Goal: Check status: Check status

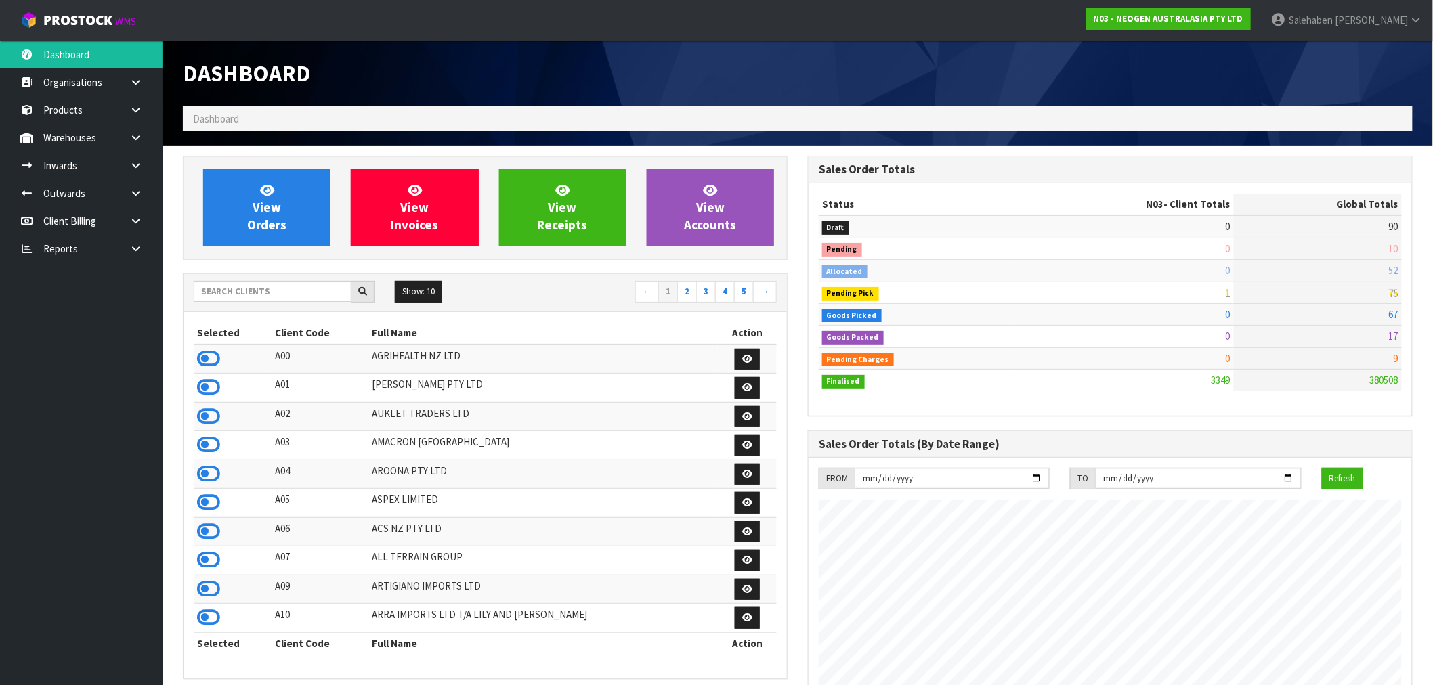
scroll to position [1026, 625]
click at [276, 292] on input "text" at bounding box center [273, 291] width 158 height 21
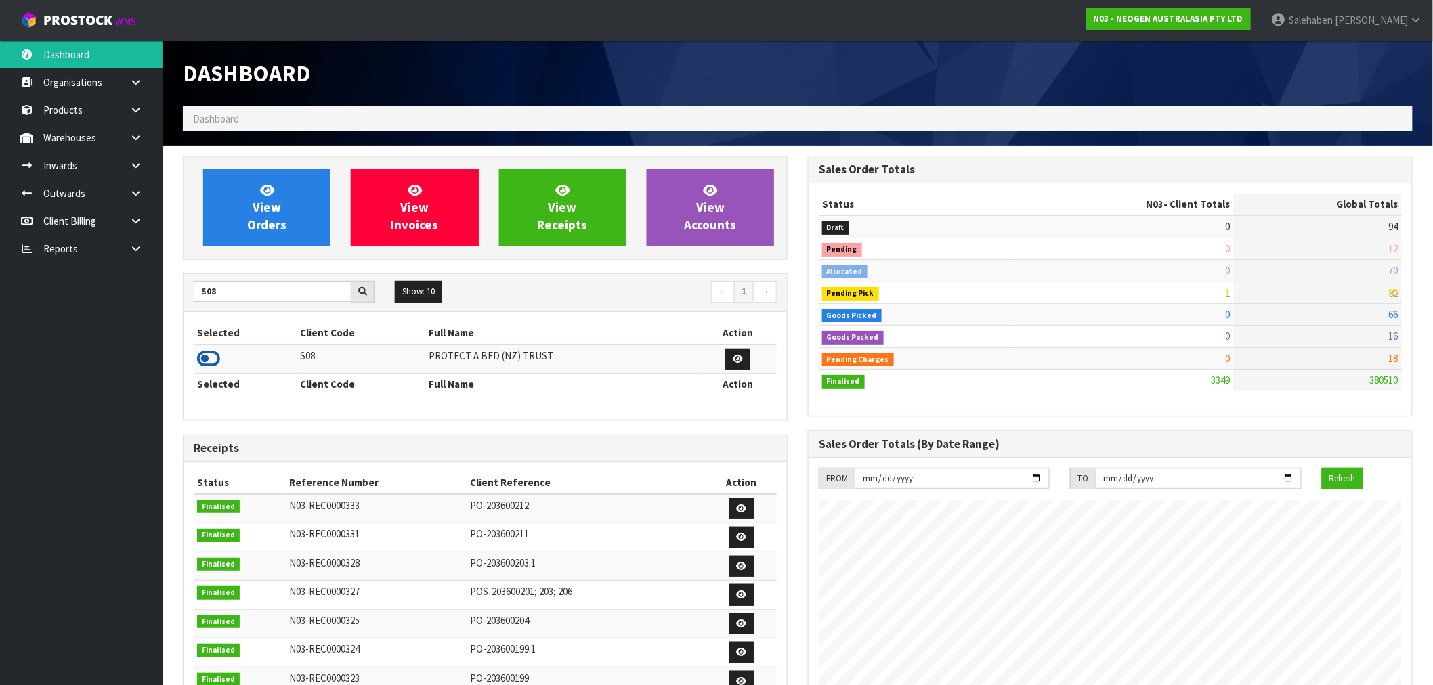
click at [214, 360] on icon at bounding box center [208, 359] width 23 height 20
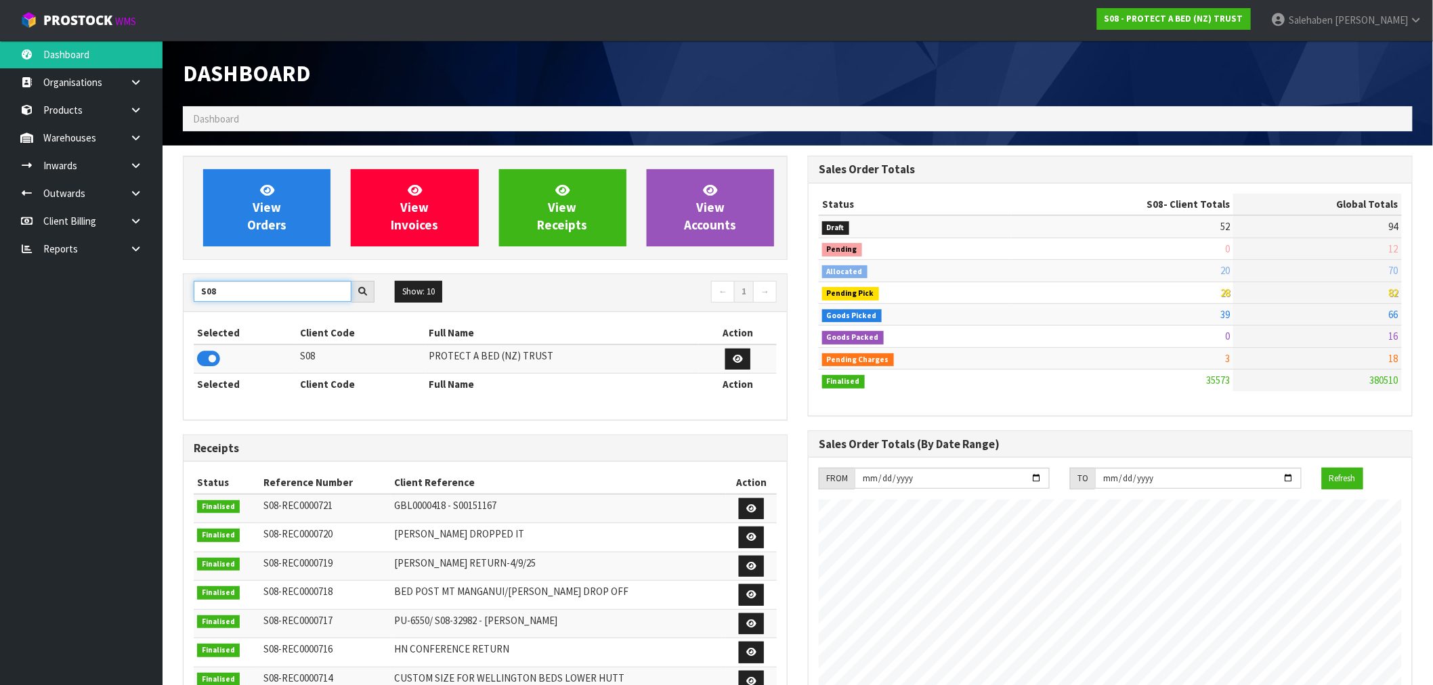
drag, startPoint x: 224, startPoint y: 288, endPoint x: 175, endPoint y: 298, distance: 50.5
click at [175, 298] on div "View Orders View Invoices View Receipts View Accounts S08 Show: 10 5 10 25 50 ←…" at bounding box center [485, 549] width 625 height 786
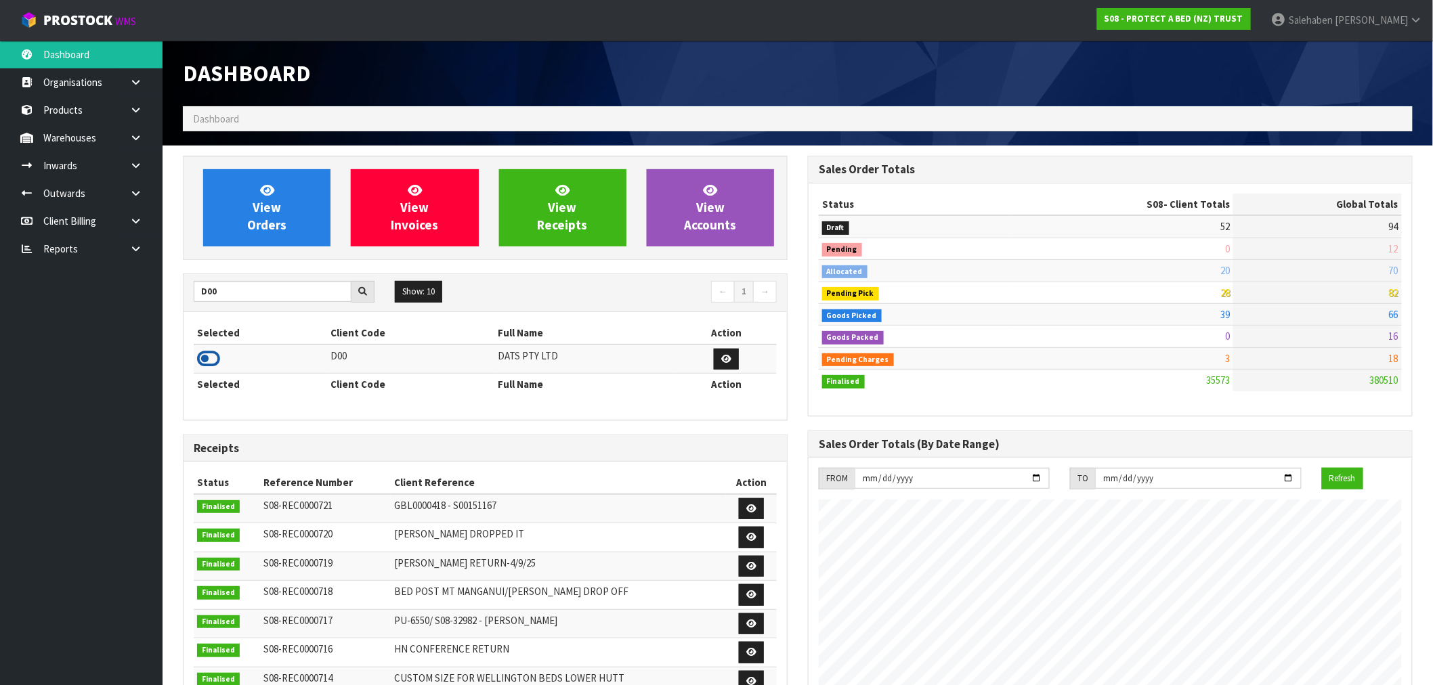
click at [203, 352] on icon at bounding box center [208, 359] width 23 height 20
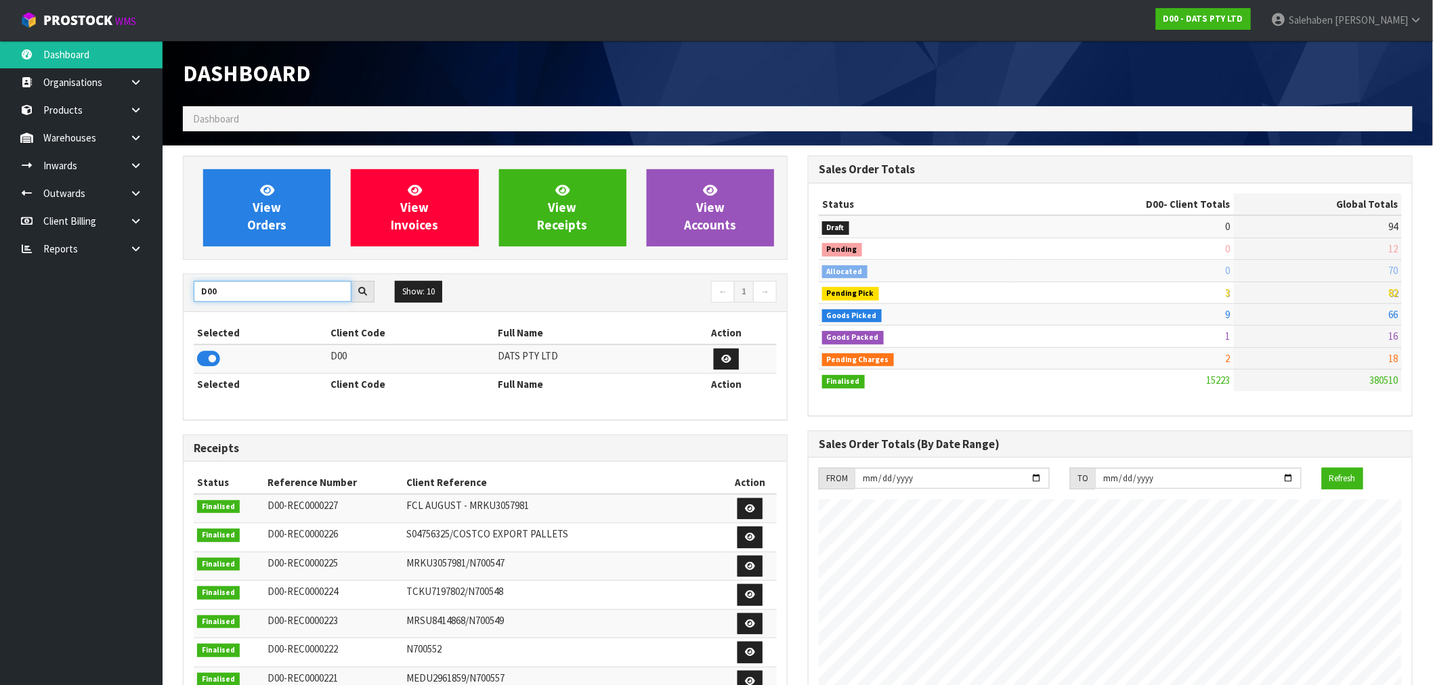
drag, startPoint x: 212, startPoint y: 290, endPoint x: 173, endPoint y: 293, distance: 39.4
click at [173, 293] on div "View Orders View Invoices View Receipts View Accounts D00 Show: 10 5 10 25 50 ←…" at bounding box center [485, 549] width 625 height 786
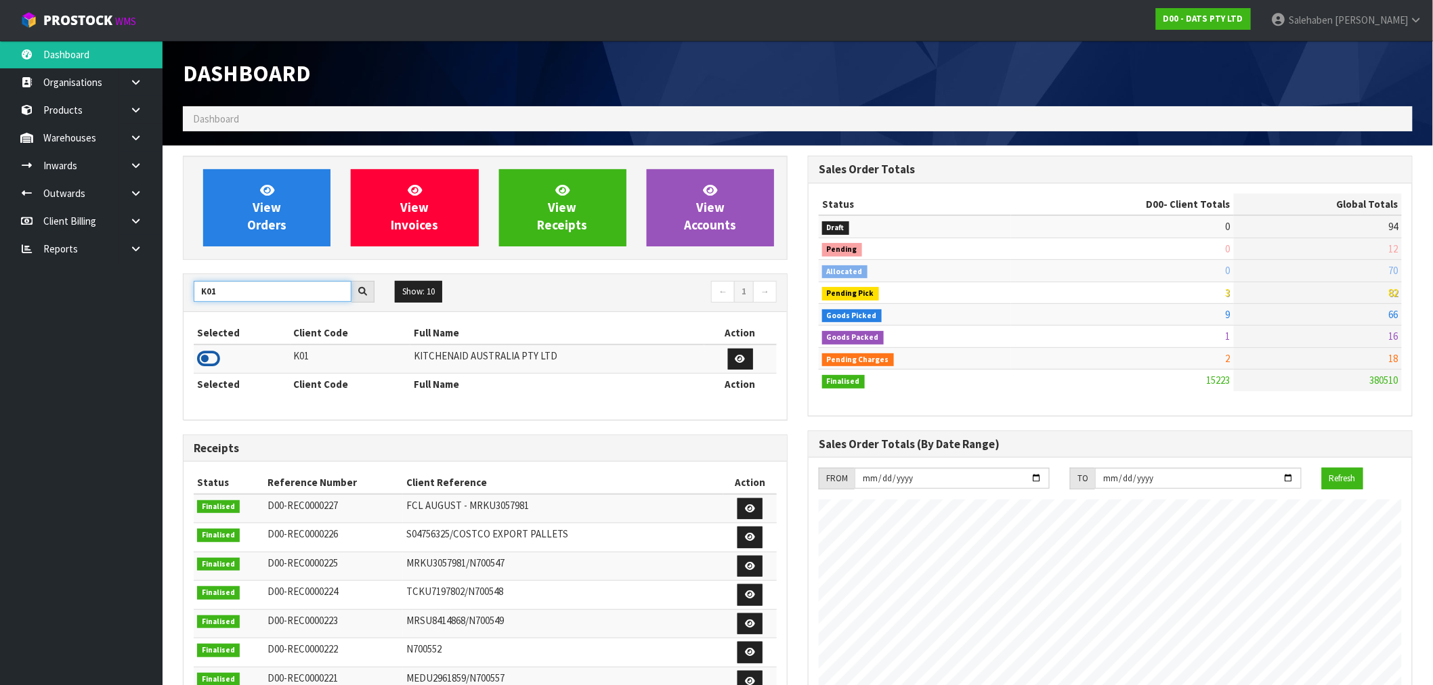
type input "K01"
click at [213, 362] on icon at bounding box center [208, 359] width 23 height 20
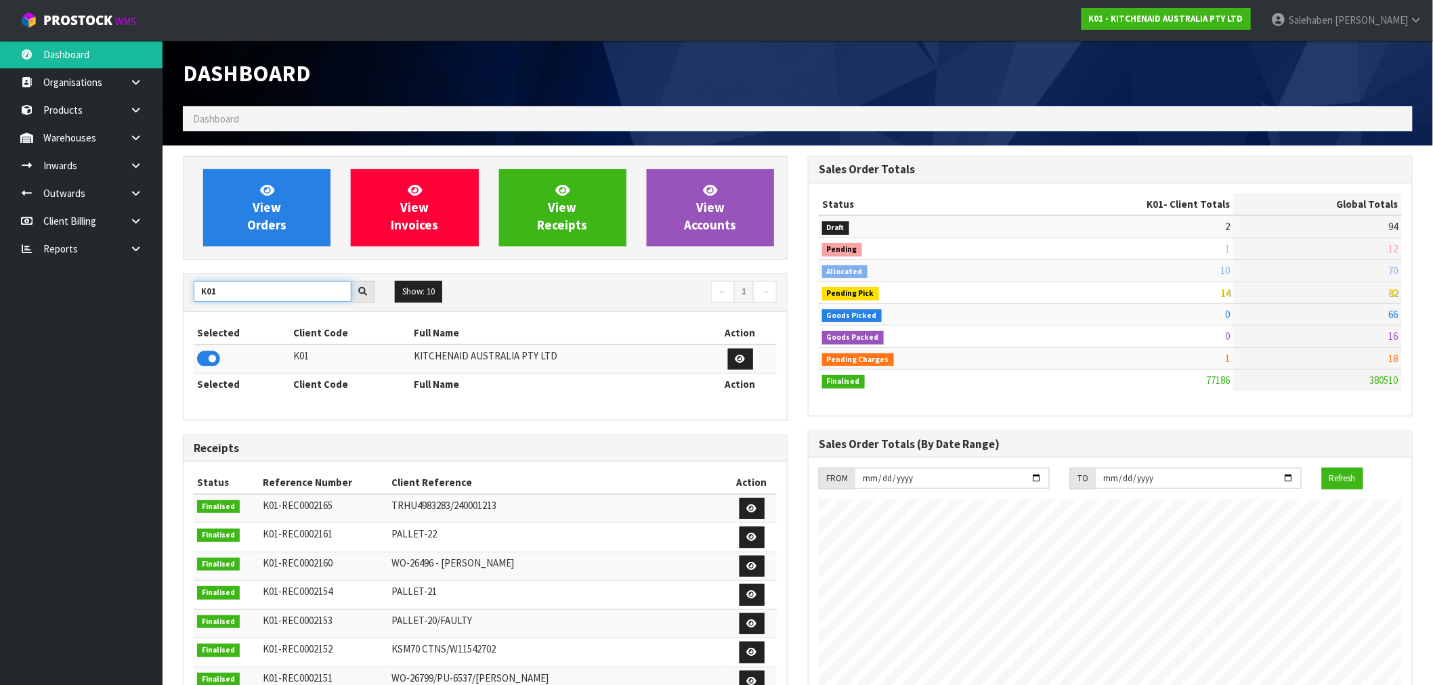
drag, startPoint x: 226, startPoint y: 295, endPoint x: 132, endPoint y: 293, distance: 94.2
click at [132, 293] on body "Toggle navigation ProStock WMS K01 - KITCHENAID AUSTRALIA PTY LTD Salehaben Pat…" at bounding box center [716, 342] width 1433 height 685
type input "J02"
click at [208, 362] on icon at bounding box center [208, 359] width 23 height 20
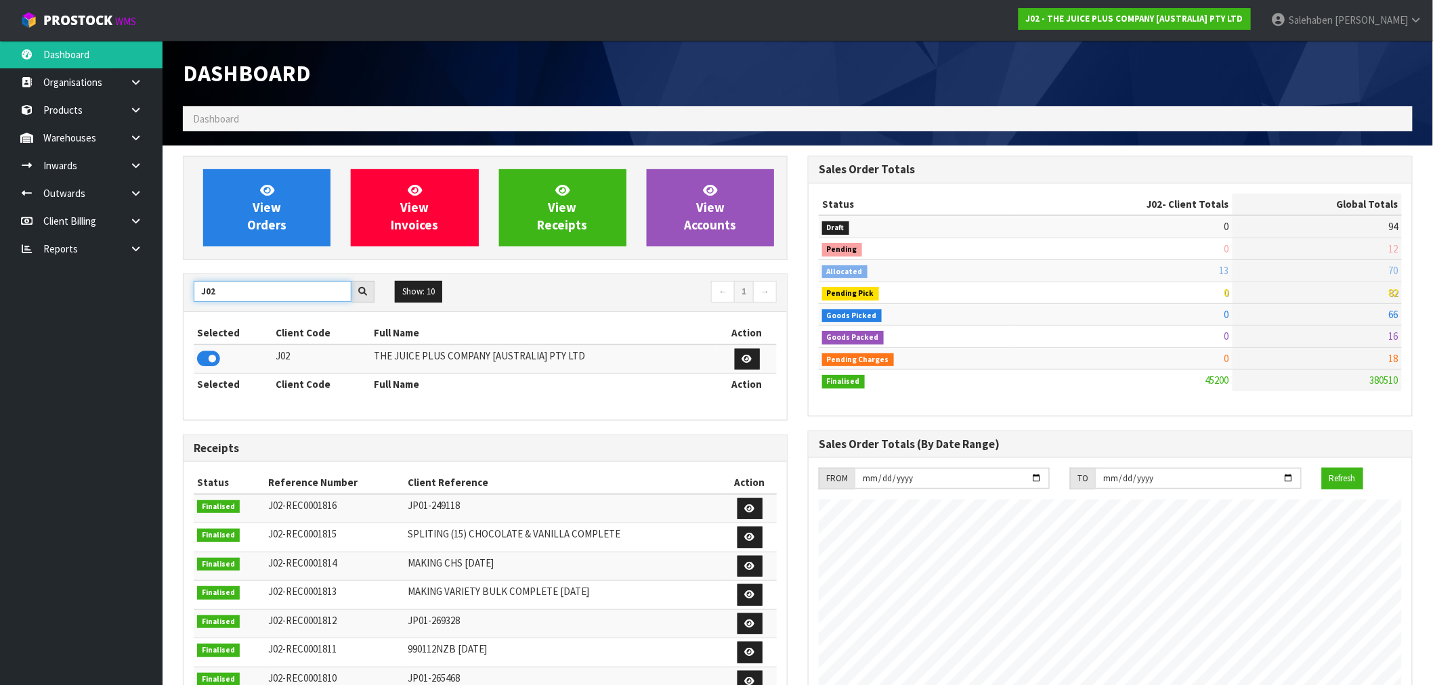
drag, startPoint x: 219, startPoint y: 288, endPoint x: 150, endPoint y: 305, distance: 70.5
click at [154, 303] on body "Toggle navigation ProStock WMS J02 - THE JUICE PLUS COMPANY [AUSTRALIA] PTY LTD…" at bounding box center [716, 342] width 1433 height 685
type input "T01"
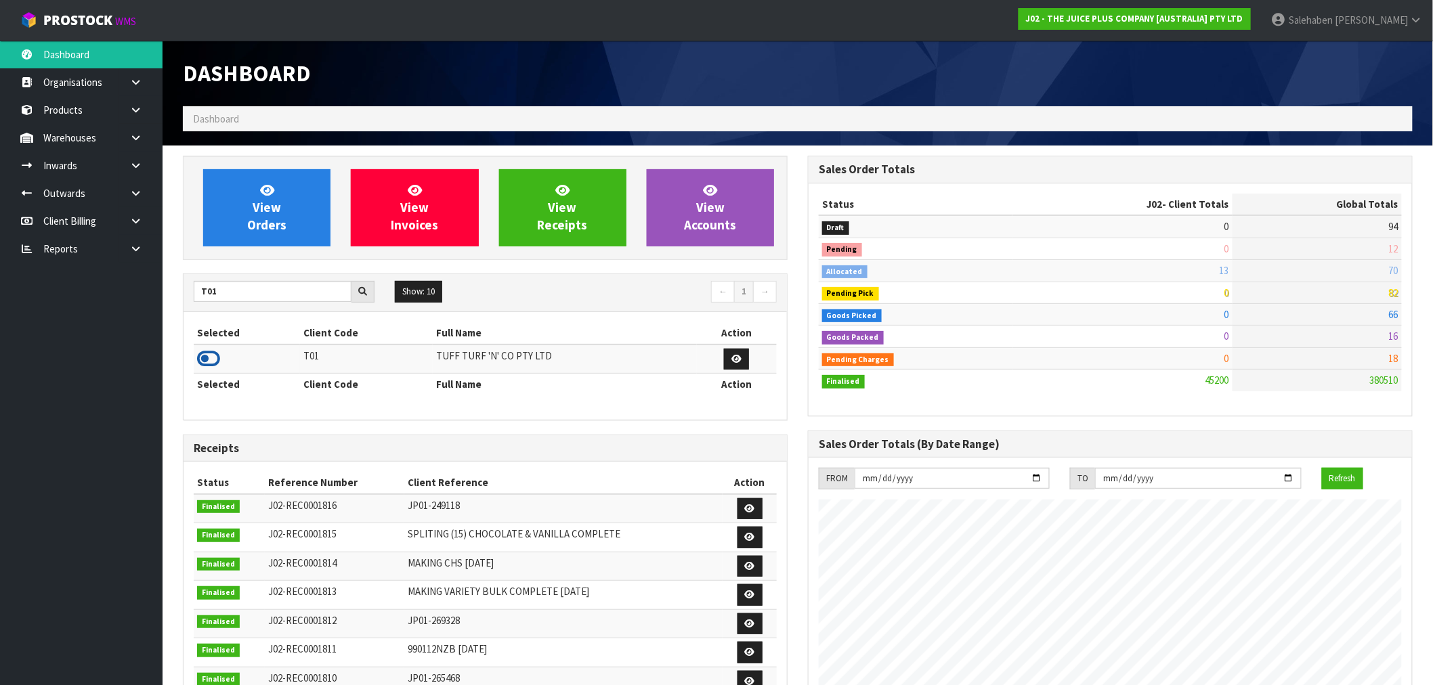
click at [212, 354] on icon at bounding box center [208, 359] width 23 height 20
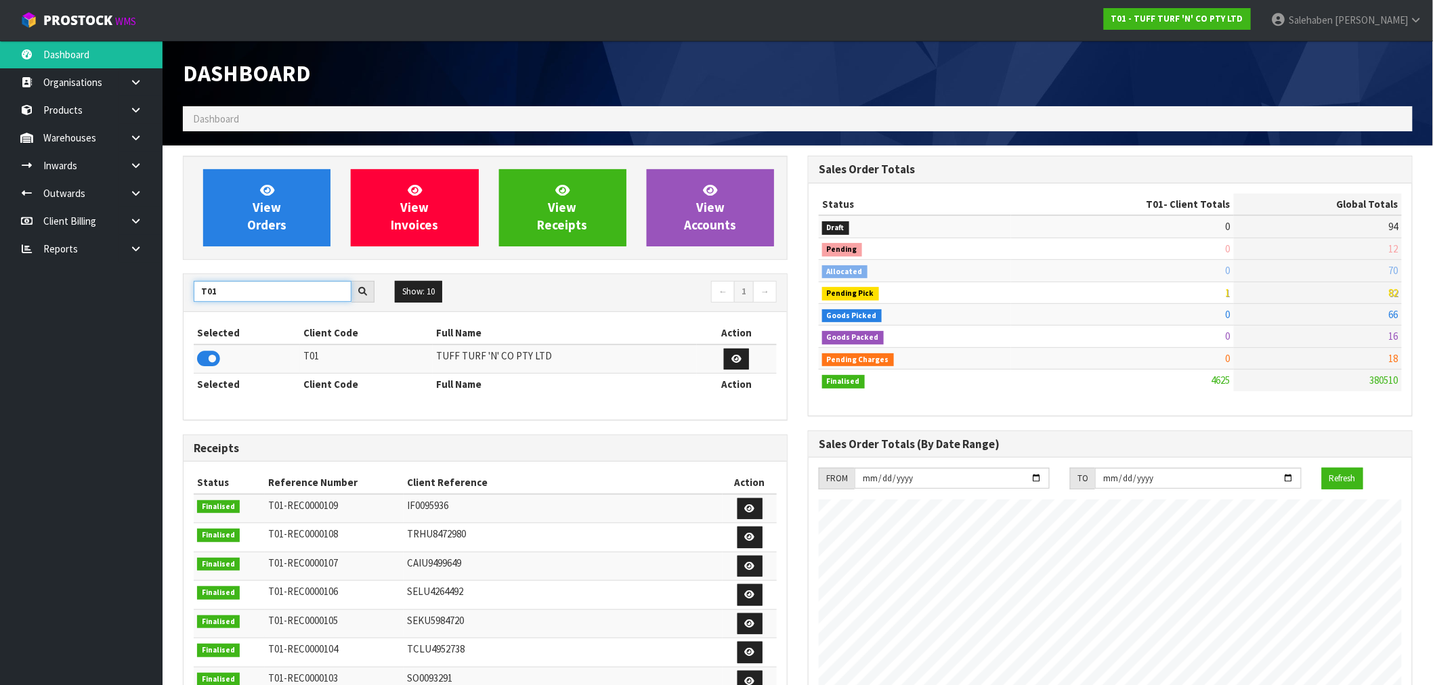
drag, startPoint x: 215, startPoint y: 295, endPoint x: 124, endPoint y: 329, distance: 96.9
click at [127, 326] on body "Toggle navigation ProStock WMS T01 - TUFF TURF 'N' CO PTY LTD Salehaben Patel L…" at bounding box center [716, 342] width 1433 height 685
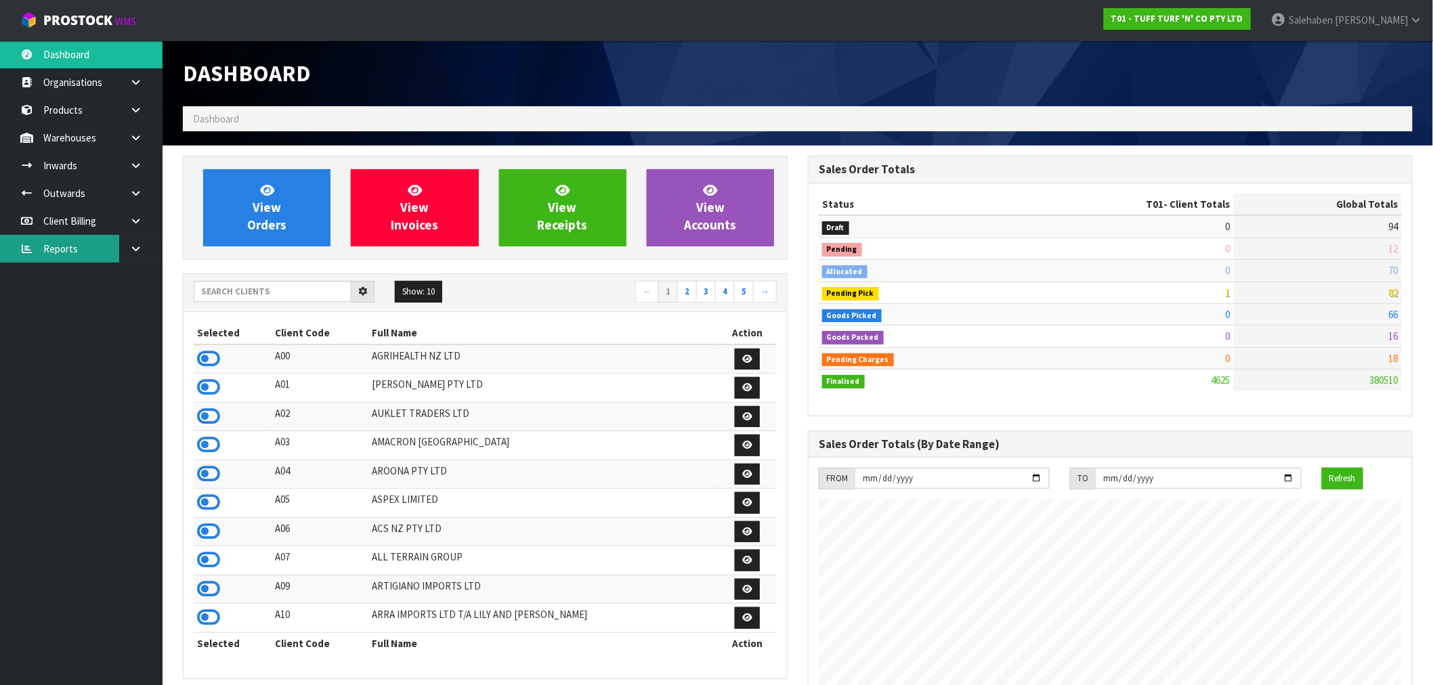
click at [79, 249] on link "Reports" at bounding box center [81, 249] width 163 height 28
click at [331, 286] on input "text" at bounding box center [273, 291] width 158 height 21
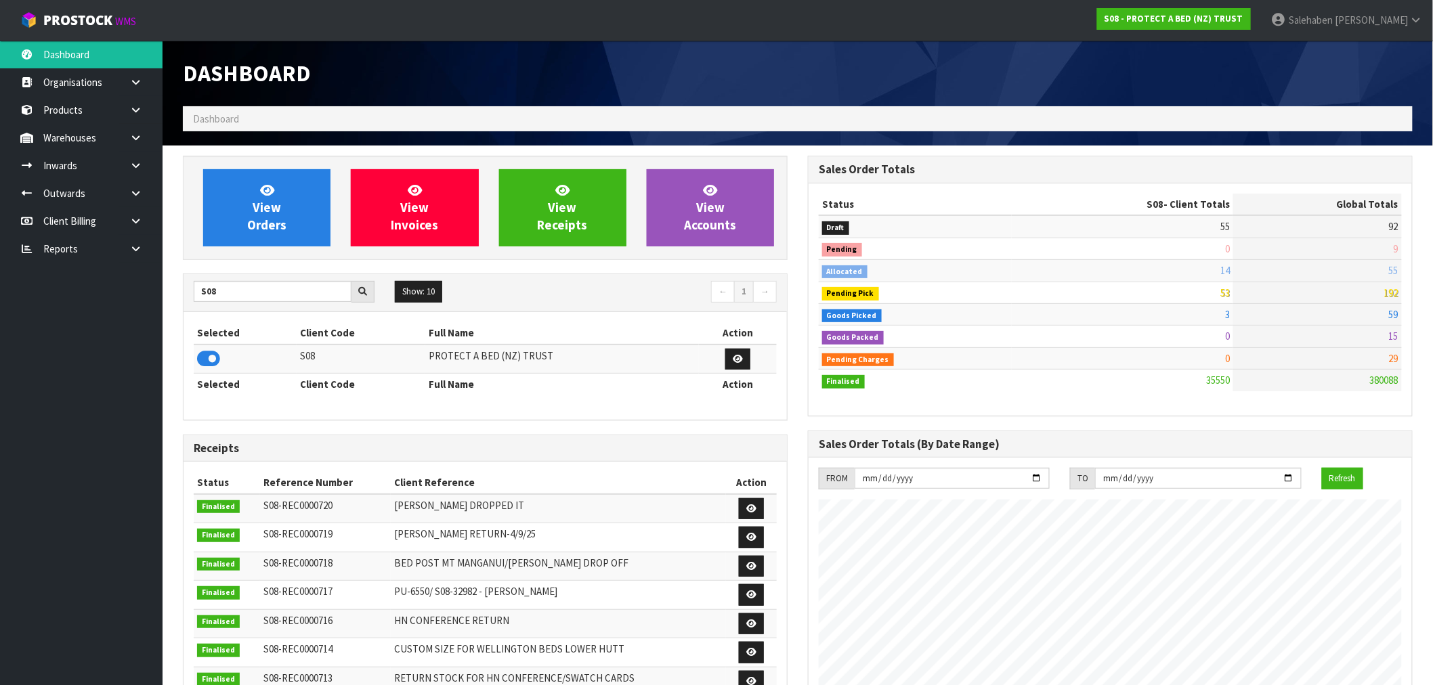
scroll to position [1026, 625]
drag, startPoint x: 222, startPoint y: 291, endPoint x: 142, endPoint y: 274, distance: 81.7
click at [182, 285] on div "View Orders View Invoices View Receipts View Accounts S08 Show: 10 5 10 25 50 ←…" at bounding box center [485, 549] width 625 height 786
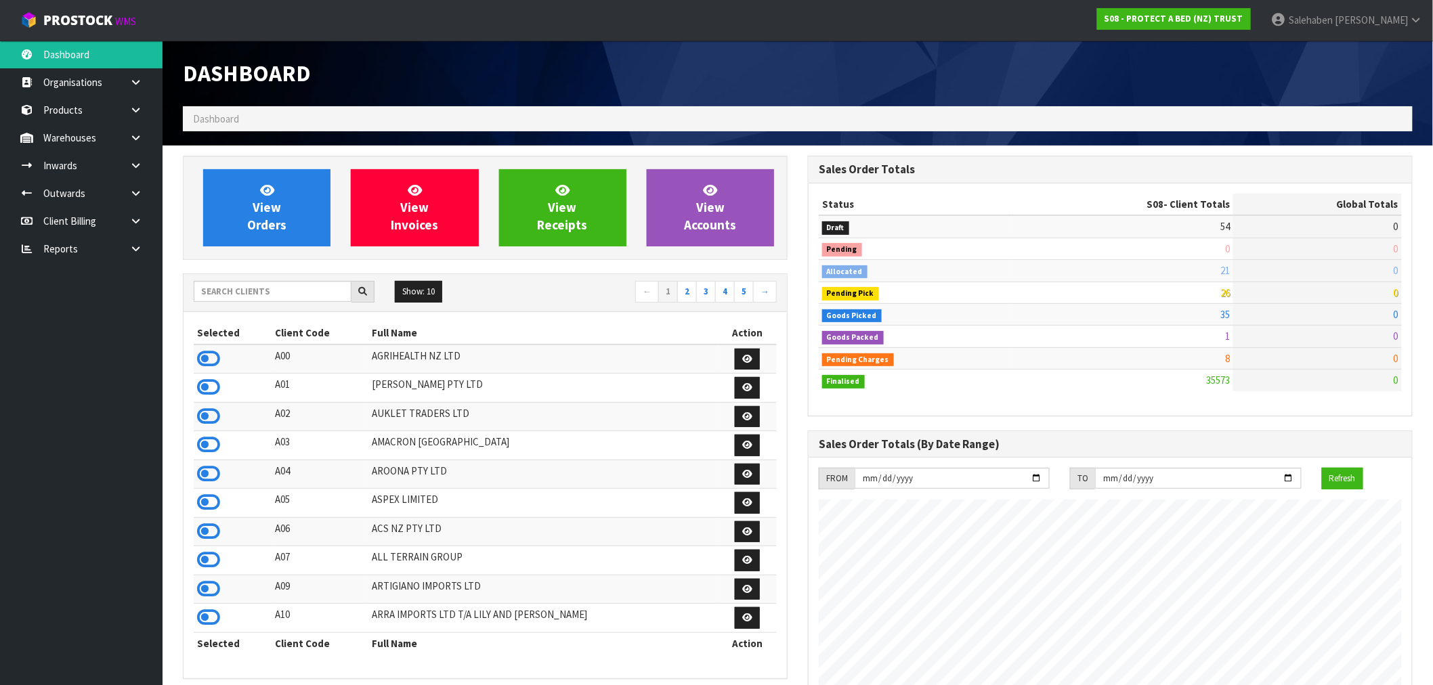
scroll to position [1026, 625]
click at [273, 281] on input "text" at bounding box center [273, 291] width 158 height 21
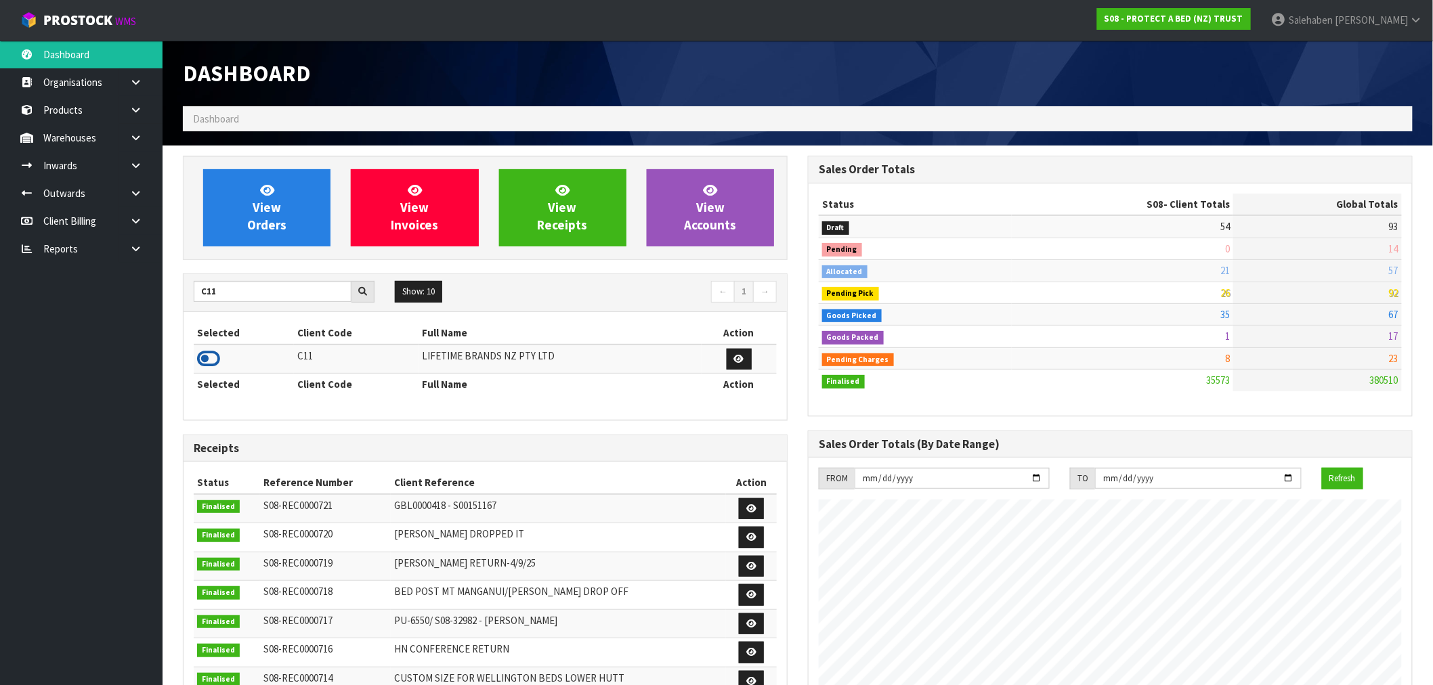
click at [212, 363] on icon at bounding box center [208, 359] width 23 height 20
drag, startPoint x: 226, startPoint y: 293, endPoint x: 134, endPoint y: 299, distance: 91.6
click at [134, 299] on body "Toggle navigation ProStock WMS C11 - LIFETIME BRANDS NZ PTY LTD Salehaben Patel…" at bounding box center [716, 342] width 1433 height 685
click at [214, 362] on icon at bounding box center [208, 359] width 23 height 20
drag, startPoint x: 219, startPoint y: 289, endPoint x: 159, endPoint y: 303, distance: 61.3
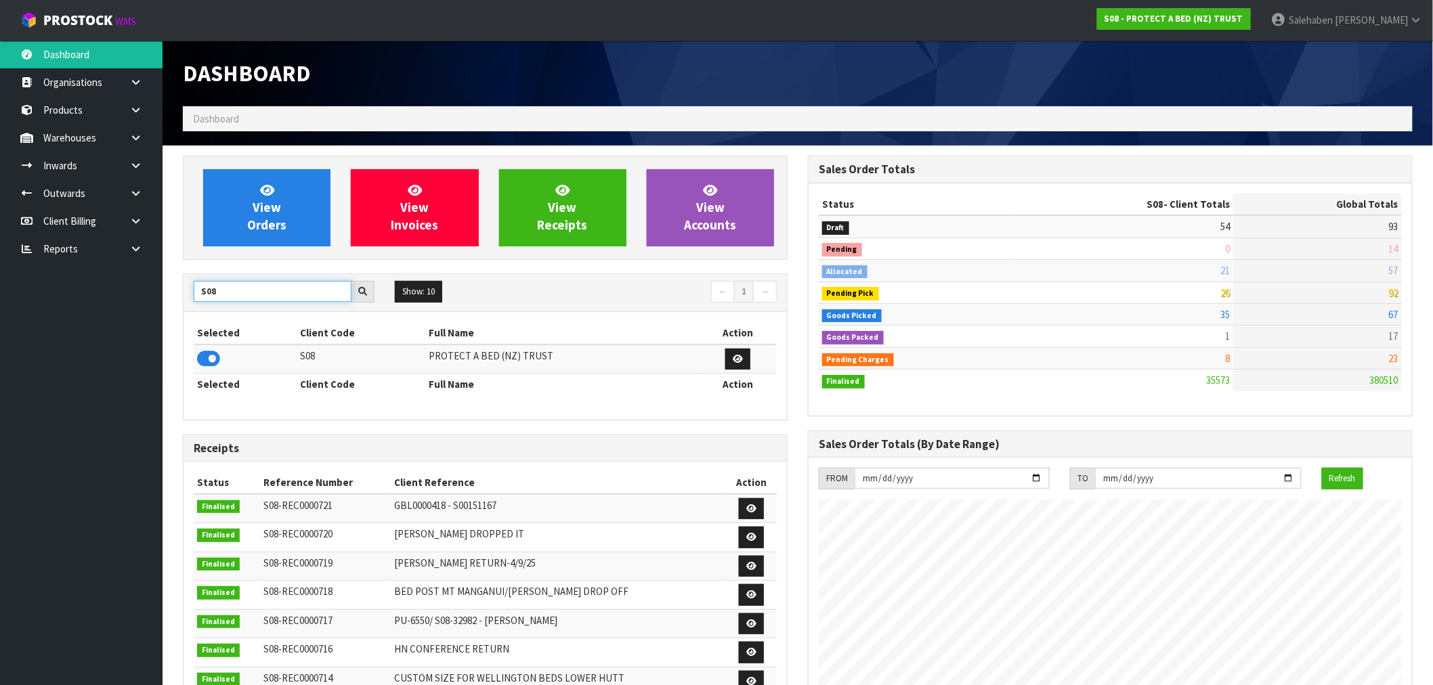
click at [166, 301] on section "View Orders View Invoices View Receipts View Accounts S08 Show: 10 5 10 25 50 ←…" at bounding box center [798, 669] width 1271 height 1047
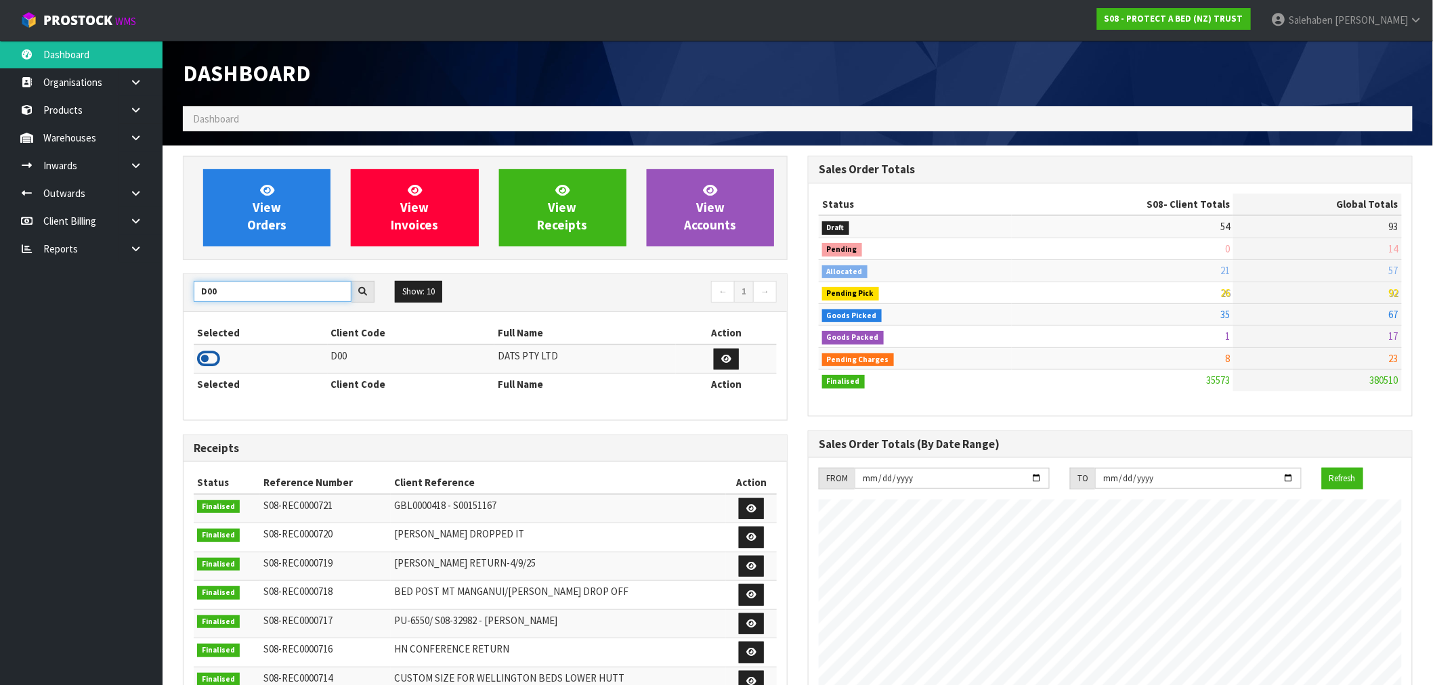
type input "D00"
click at [207, 354] on icon at bounding box center [208, 359] width 23 height 20
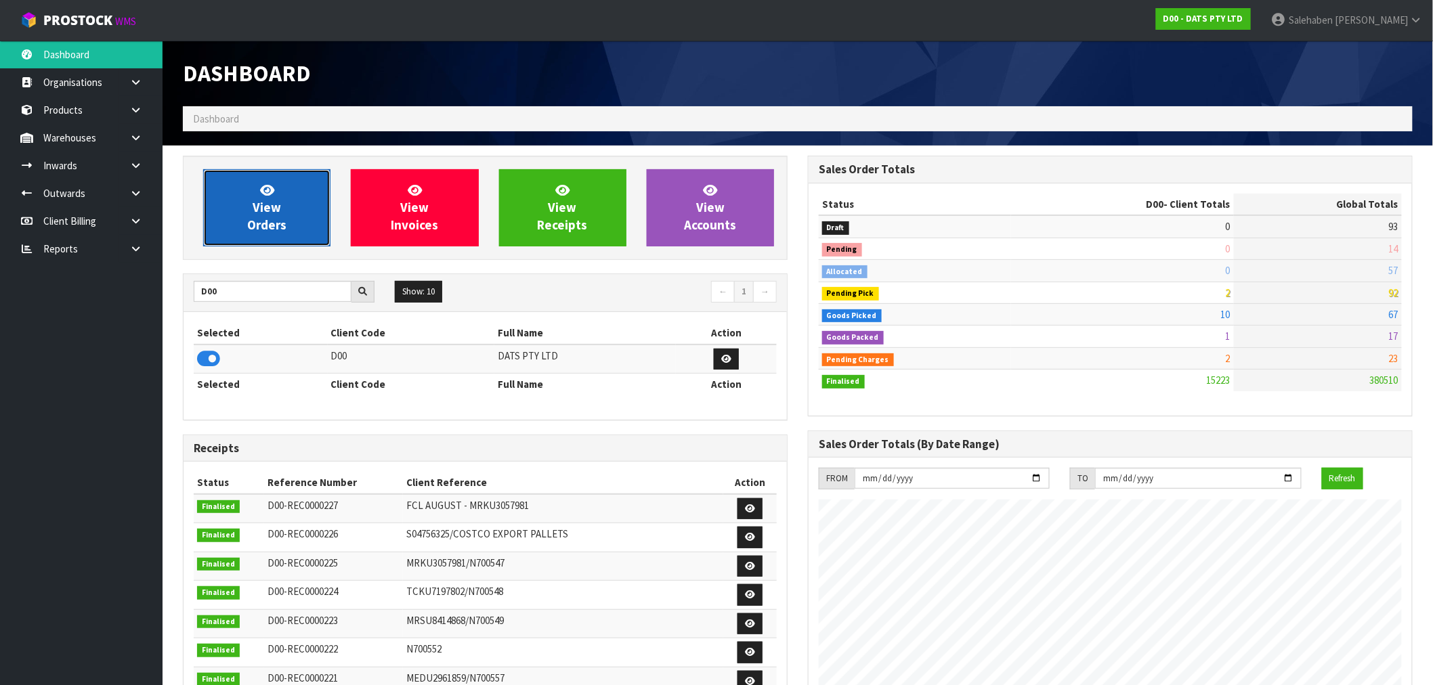
click at [222, 212] on link "View Orders" at bounding box center [266, 207] width 127 height 77
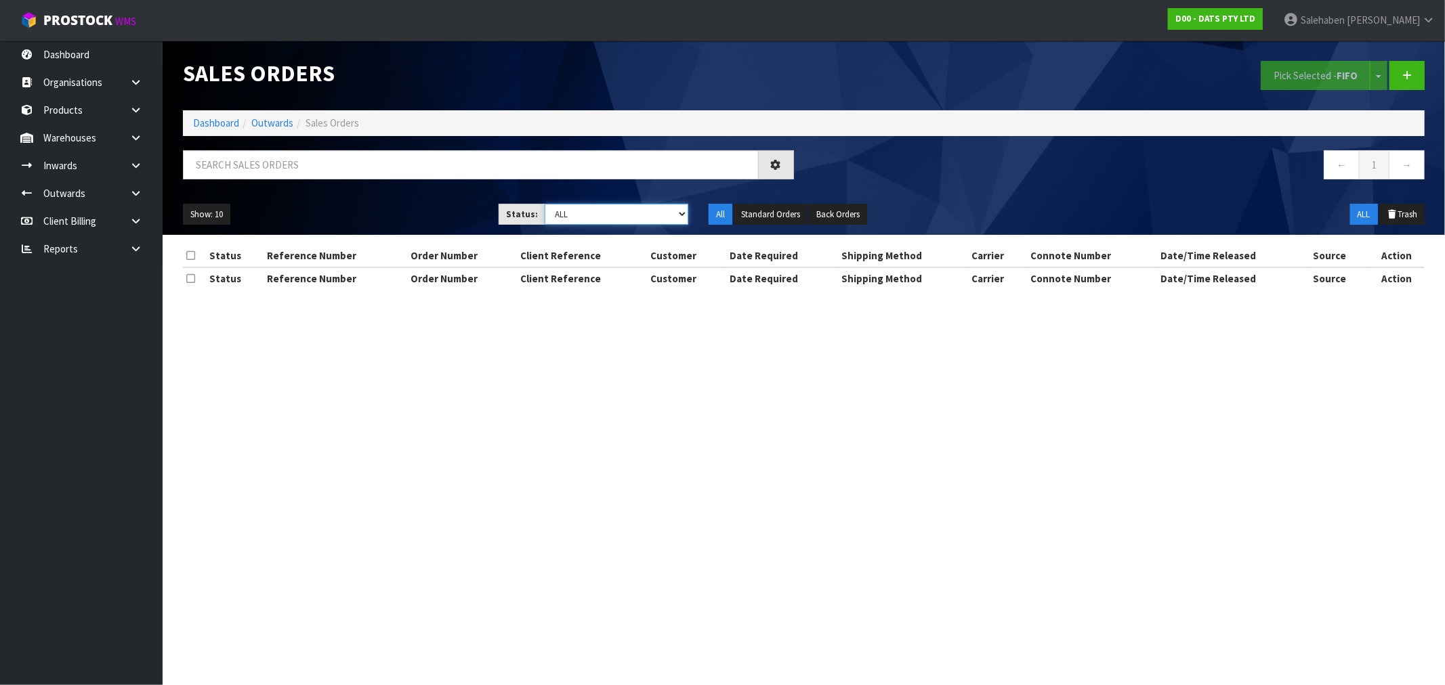
click at [578, 213] on select "Draft Pending Allocated Pending Pick Goods Picked Goods Packed Pending Charges …" at bounding box center [617, 214] width 144 height 21
select select "string:3"
click at [545, 204] on select "Draft Pending Allocated Pending Pick Goods Picked Goods Packed Pending Charges …" at bounding box center [617, 214] width 144 height 21
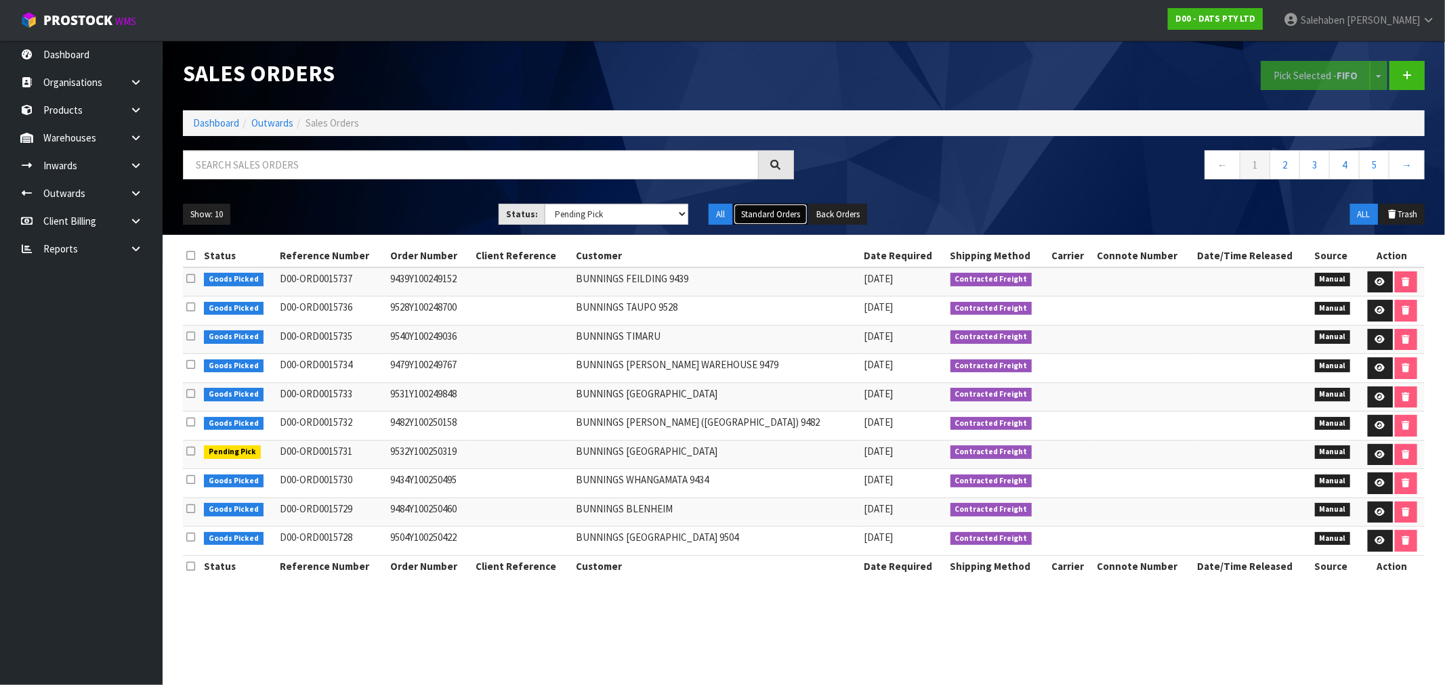
click at [779, 214] on button "Standard Orders" at bounding box center [771, 215] width 74 height 22
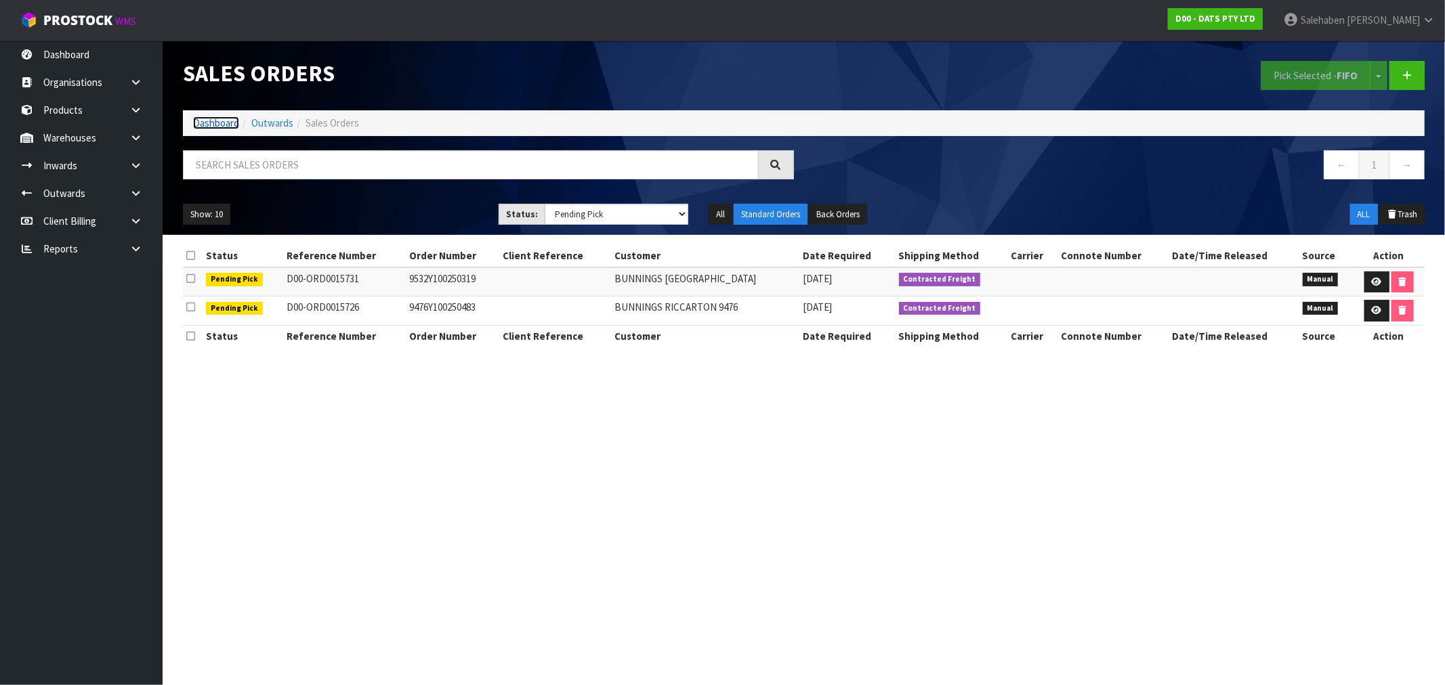
click at [230, 119] on link "Dashboard" at bounding box center [216, 123] width 46 height 13
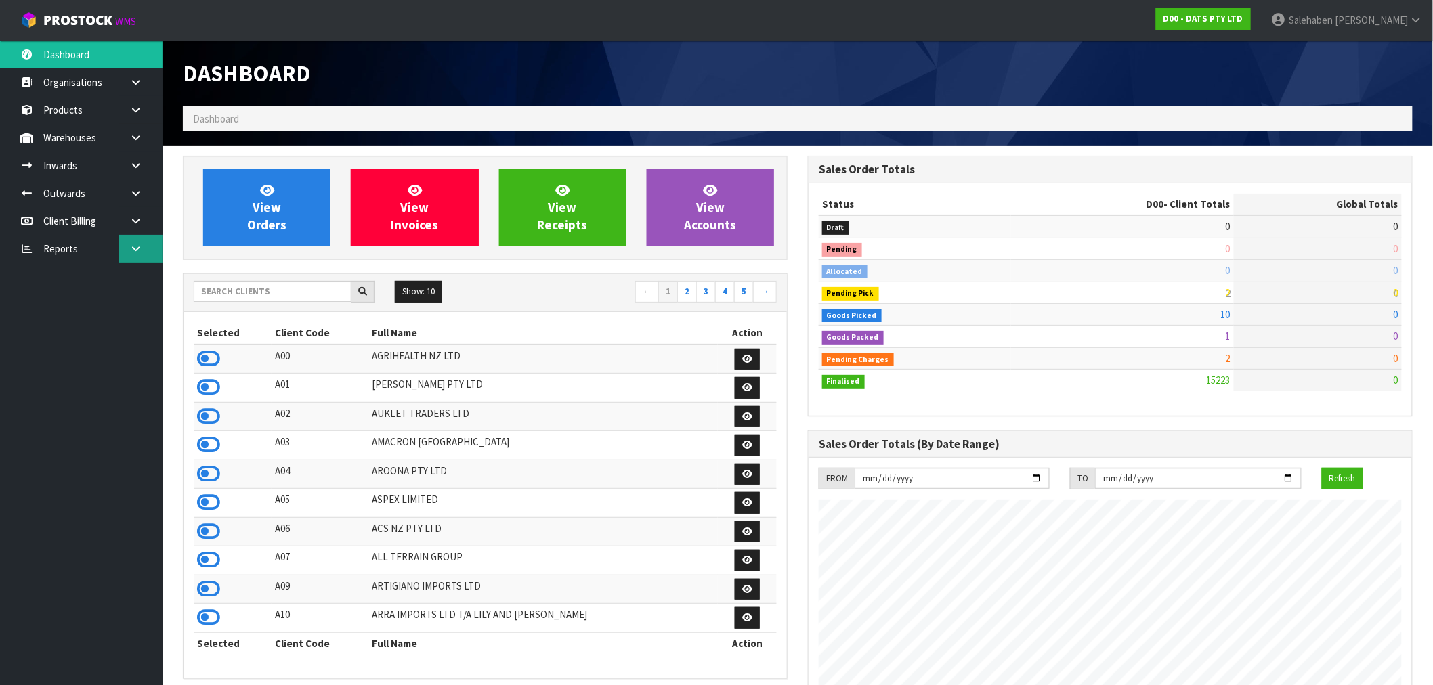
scroll to position [1026, 625]
click at [136, 247] on icon at bounding box center [135, 249] width 13 height 10
click at [59, 306] on link "CWL" at bounding box center [81, 305] width 163 height 28
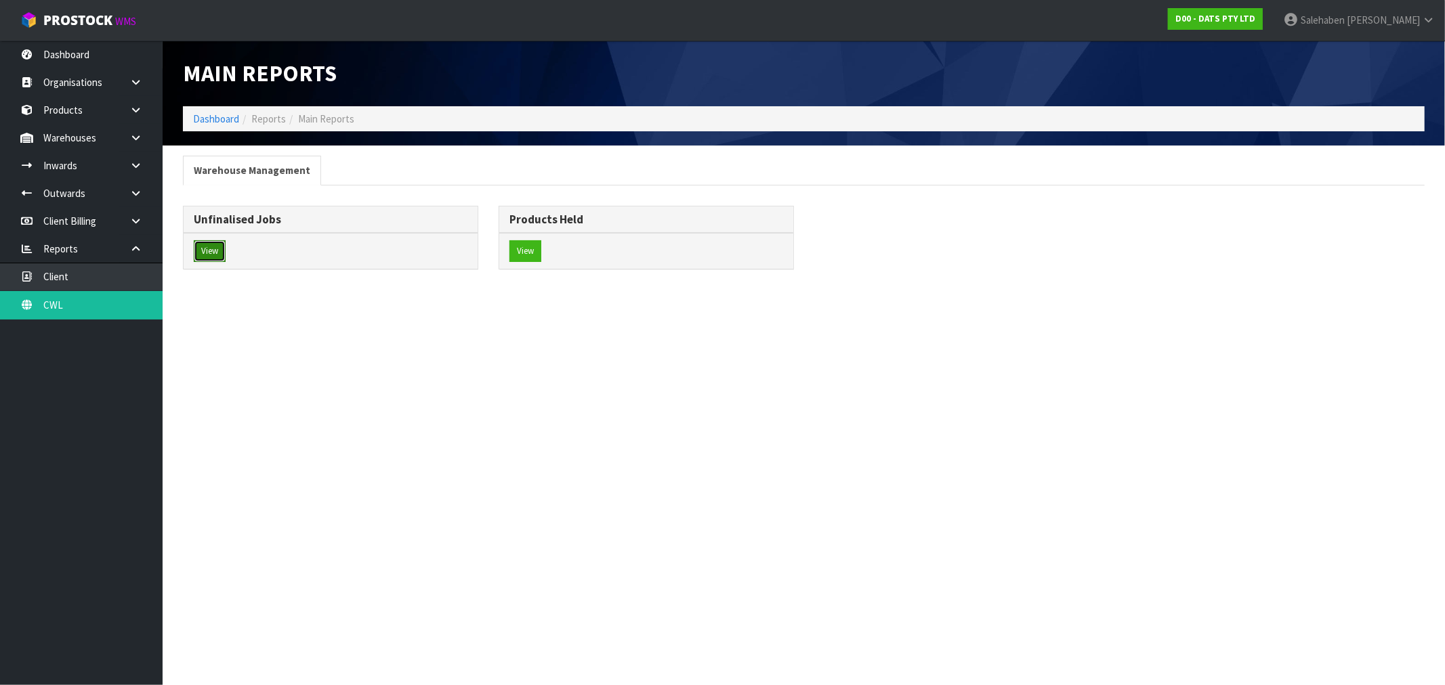
click at [200, 260] on button "View" at bounding box center [210, 251] width 32 height 22
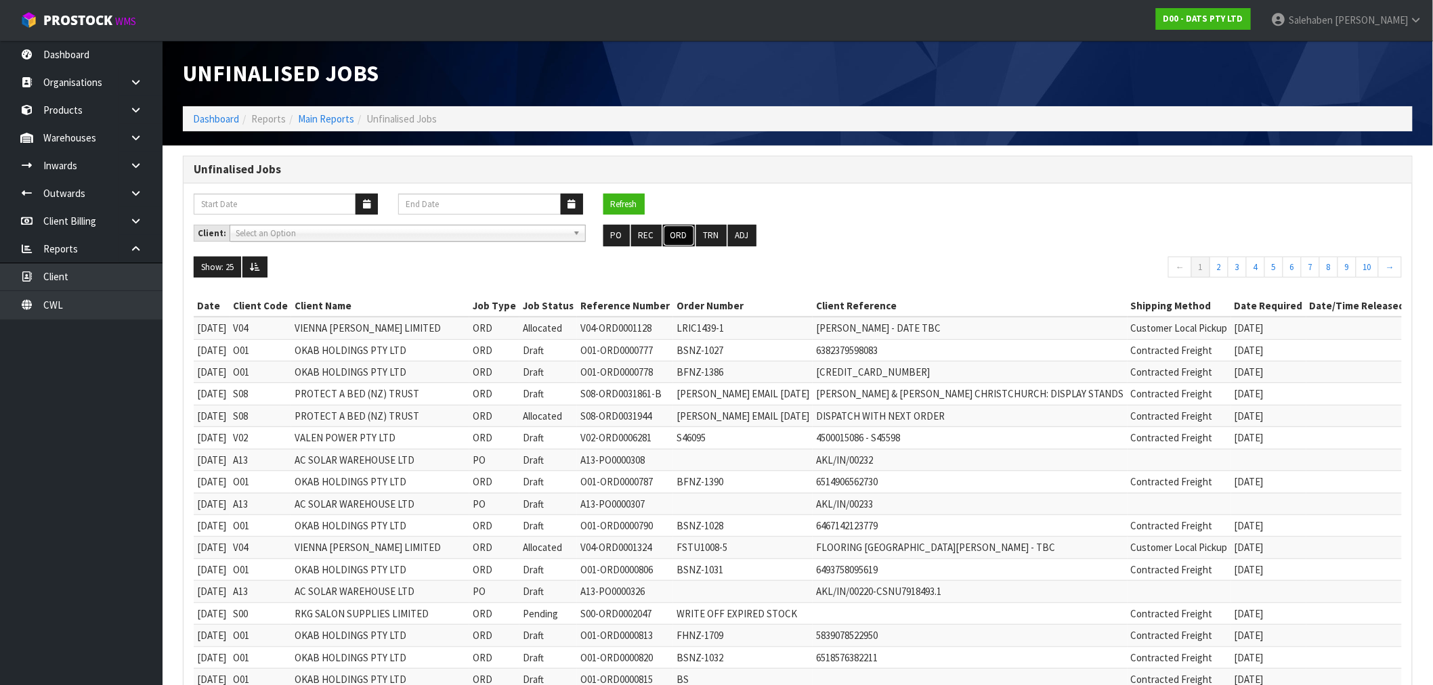
click at [676, 234] on button "ORD" at bounding box center [679, 236] width 32 height 22
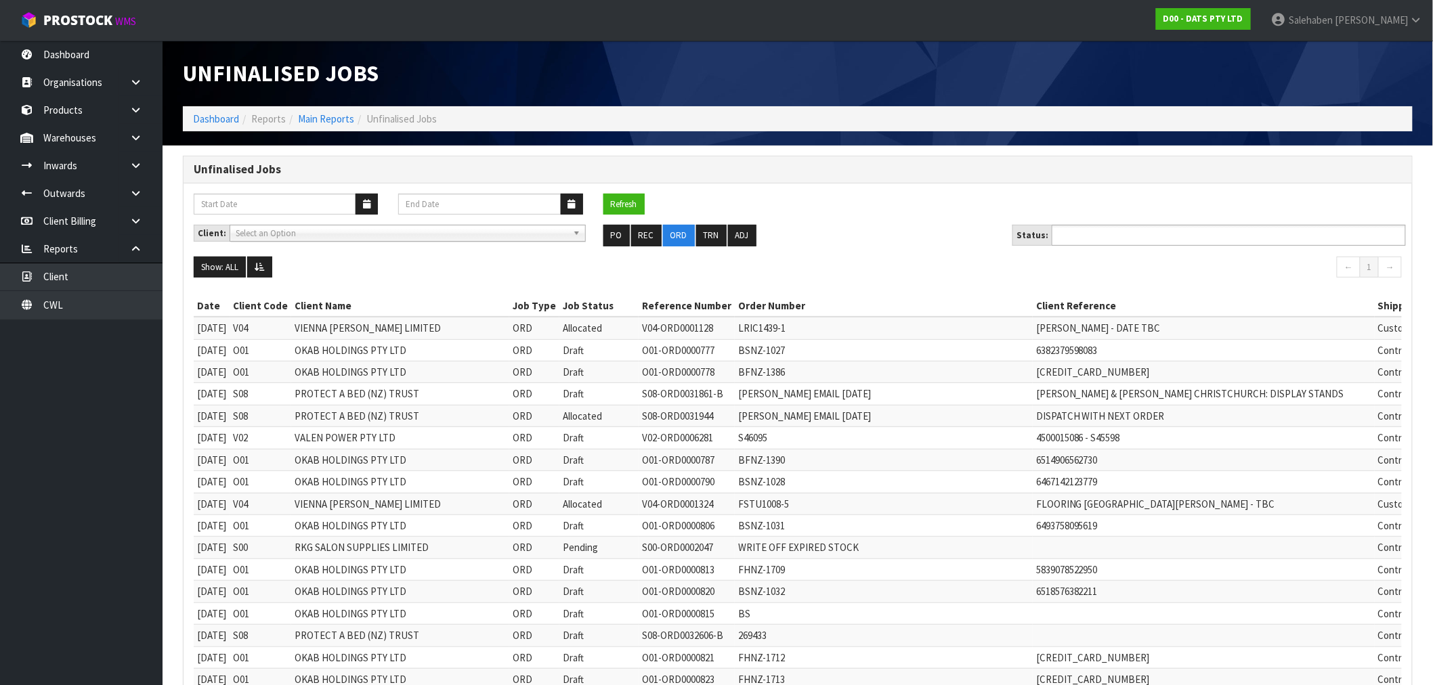
click at [1105, 237] on input "text" at bounding box center [1106, 235] width 100 height 17
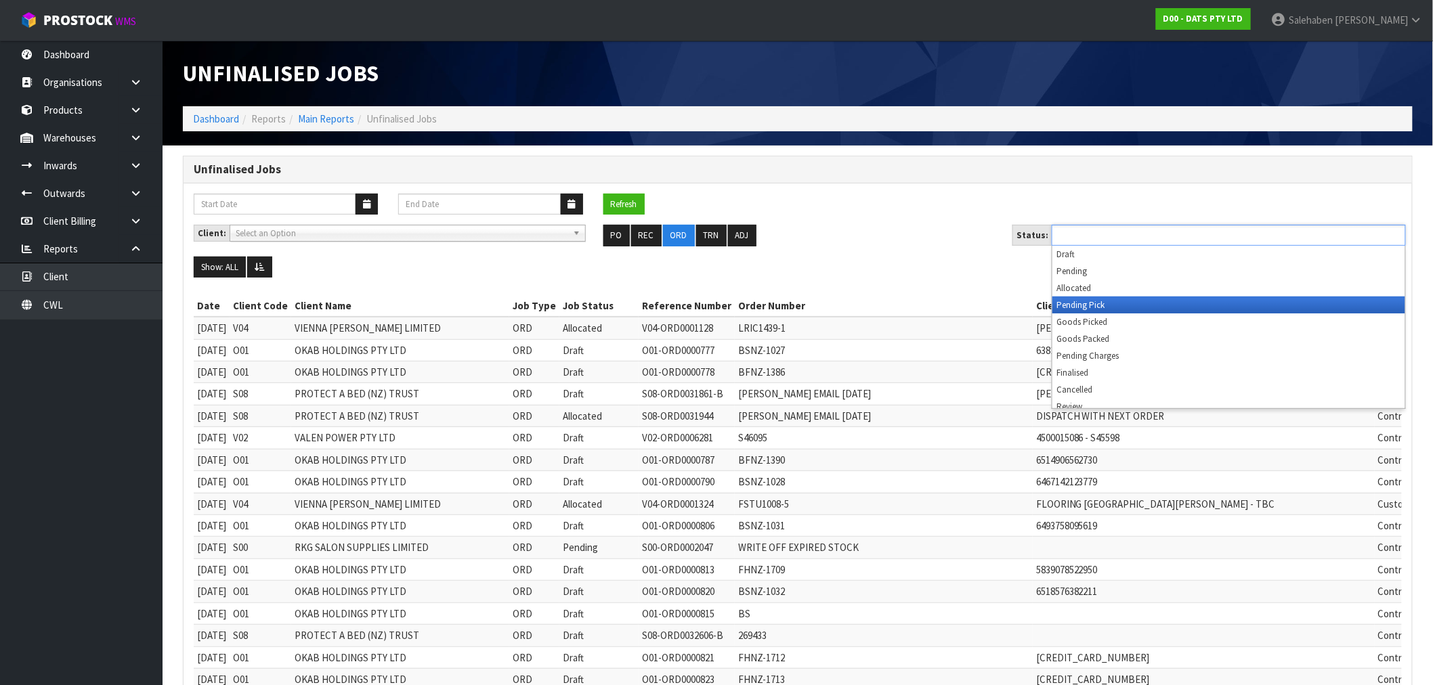
click at [1084, 308] on li "Pending Pick" at bounding box center [1229, 305] width 353 height 17
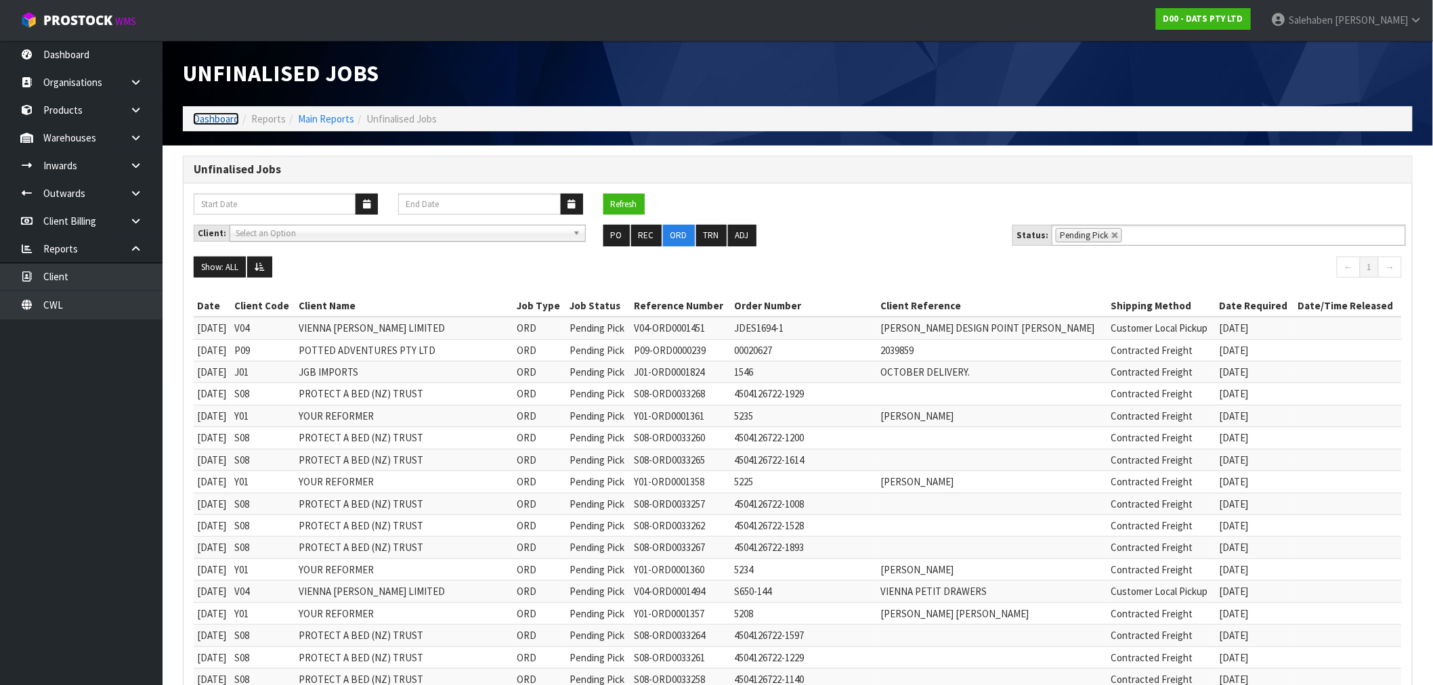
click at [217, 113] on link "Dashboard" at bounding box center [216, 118] width 46 height 13
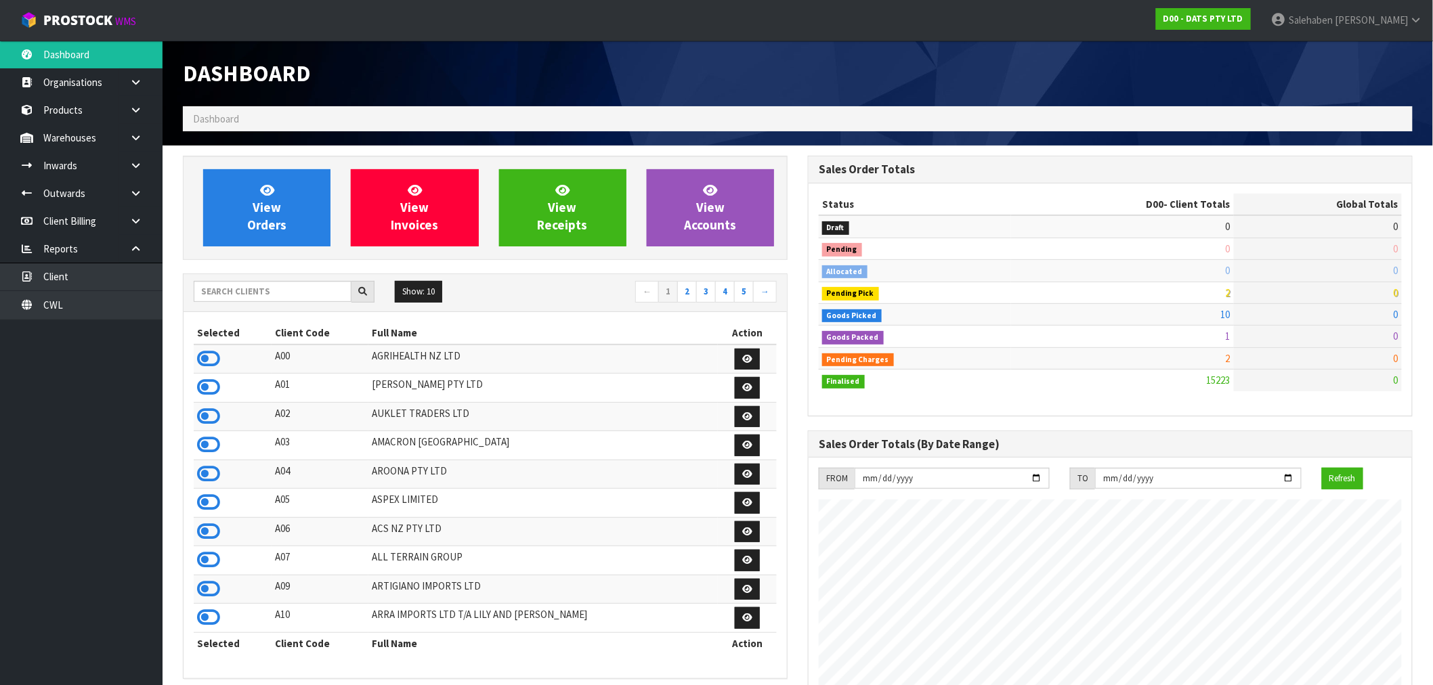
scroll to position [1026, 625]
click at [253, 292] on input "text" at bounding box center [273, 291] width 158 height 21
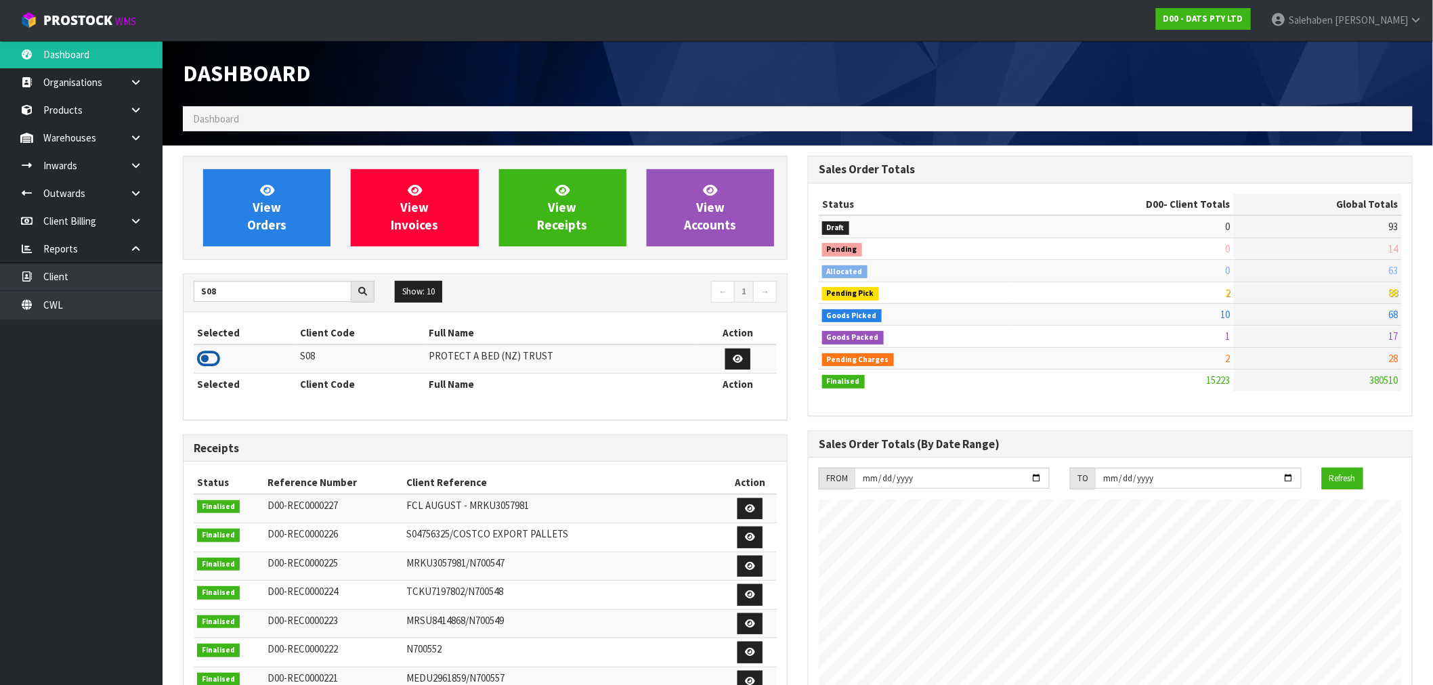
click at [206, 351] on icon at bounding box center [208, 359] width 23 height 20
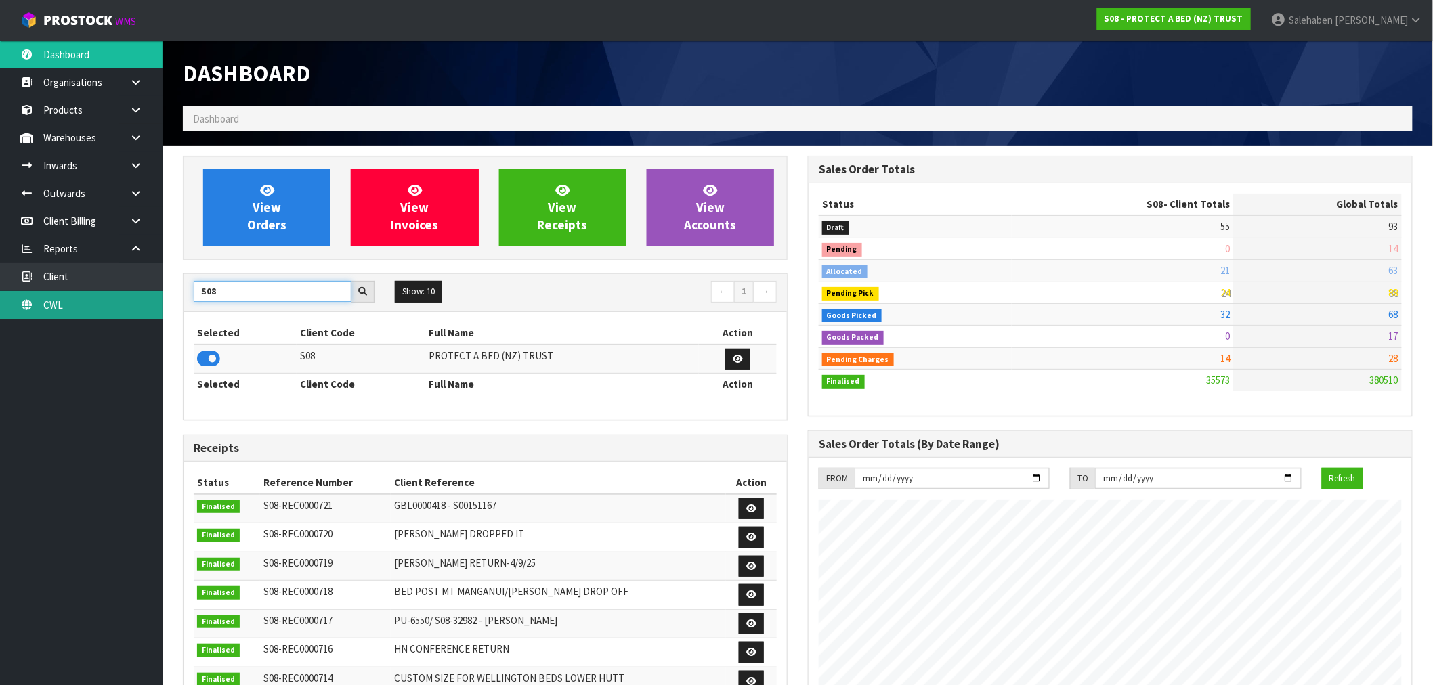
drag, startPoint x: 215, startPoint y: 299, endPoint x: 121, endPoint y: 299, distance: 94.8
click at [121, 299] on body "Toggle navigation ProStock WMS S08 - PROTECT A BED (NZ) TRUST Salehaben Patel L…" at bounding box center [716, 342] width 1433 height 685
type input "K01"
click at [205, 360] on icon at bounding box center [208, 359] width 23 height 20
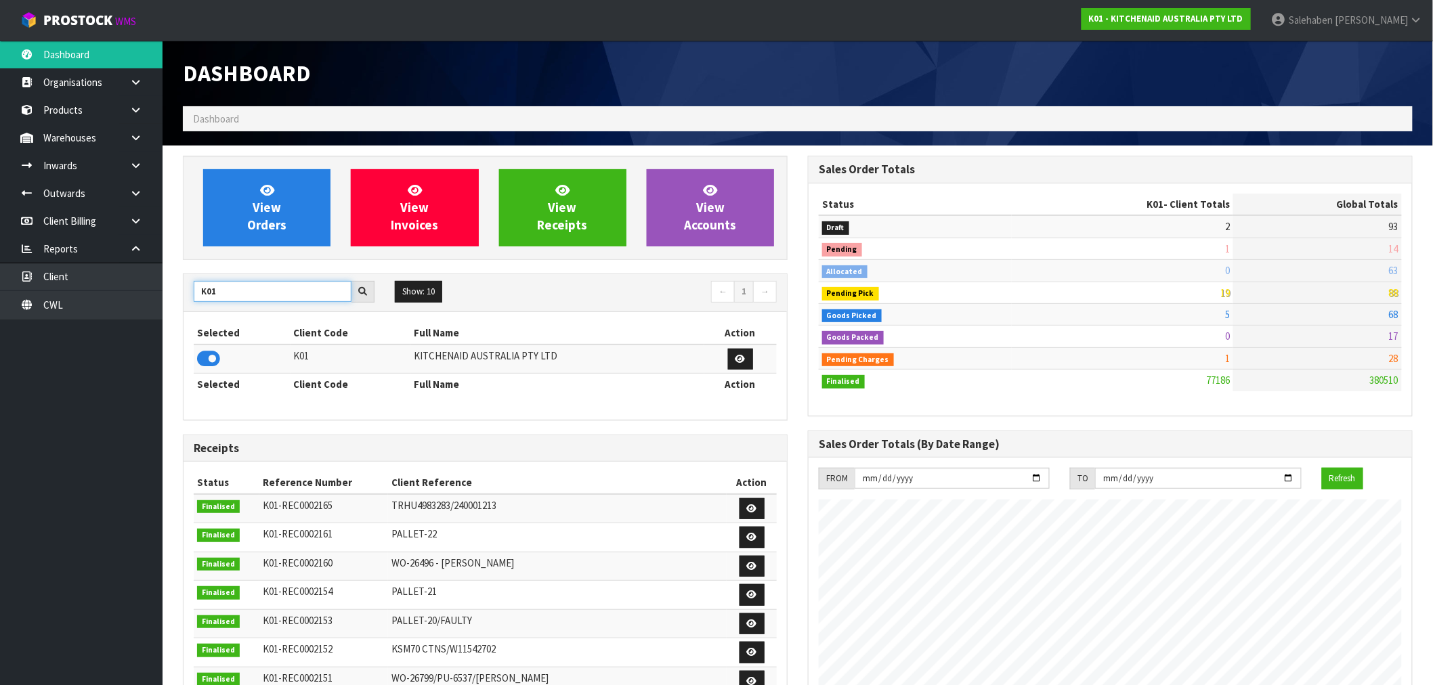
drag, startPoint x: 226, startPoint y: 291, endPoint x: 187, endPoint y: 307, distance: 42.3
click at [187, 307] on div "K01 Show: 10 5 10 25 50 ← 1 →" at bounding box center [486, 293] width 604 height 38
type input "C11"
click at [207, 355] on icon at bounding box center [208, 359] width 23 height 20
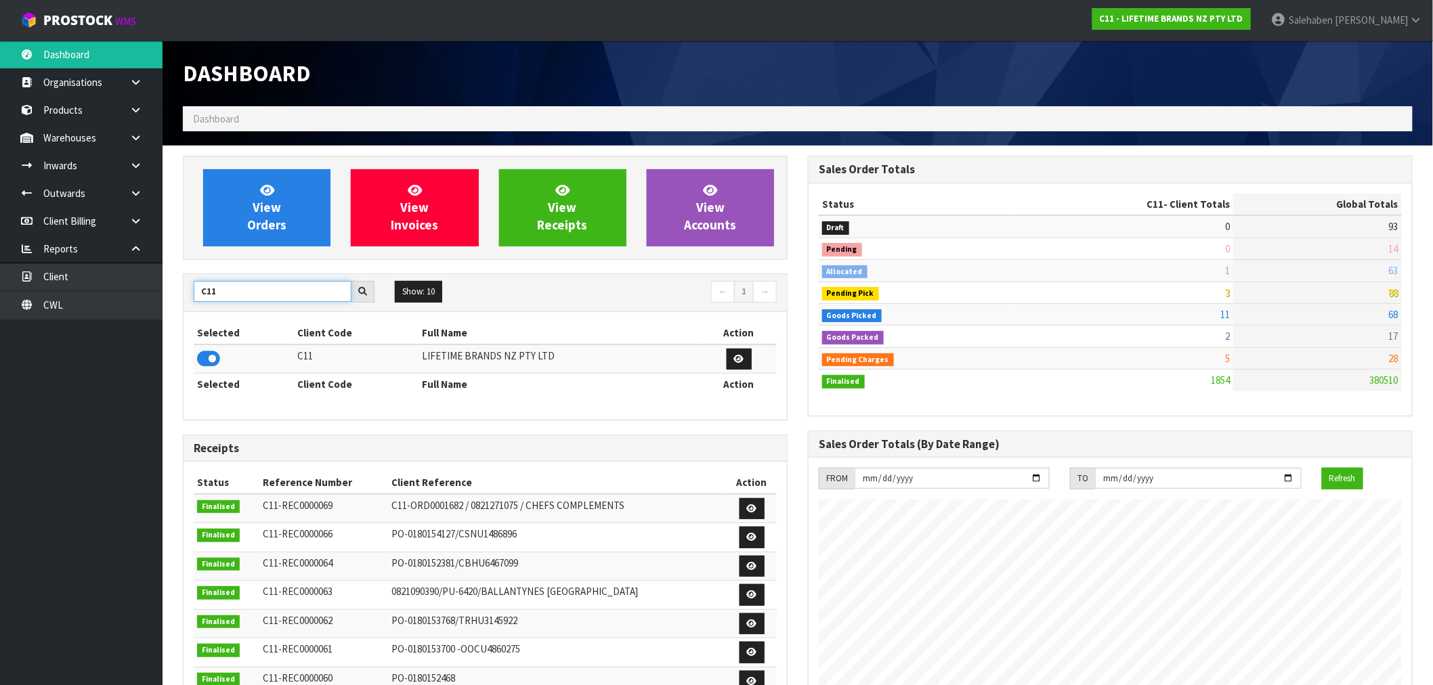
drag, startPoint x: 227, startPoint y: 293, endPoint x: 172, endPoint y: 300, distance: 55.4
click at [173, 300] on div "View Orders View Invoices View Receipts View Accounts C11 Show: 10 5 10 25 50 ←…" at bounding box center [485, 549] width 625 height 786
click at [207, 361] on icon at bounding box center [208, 359] width 23 height 20
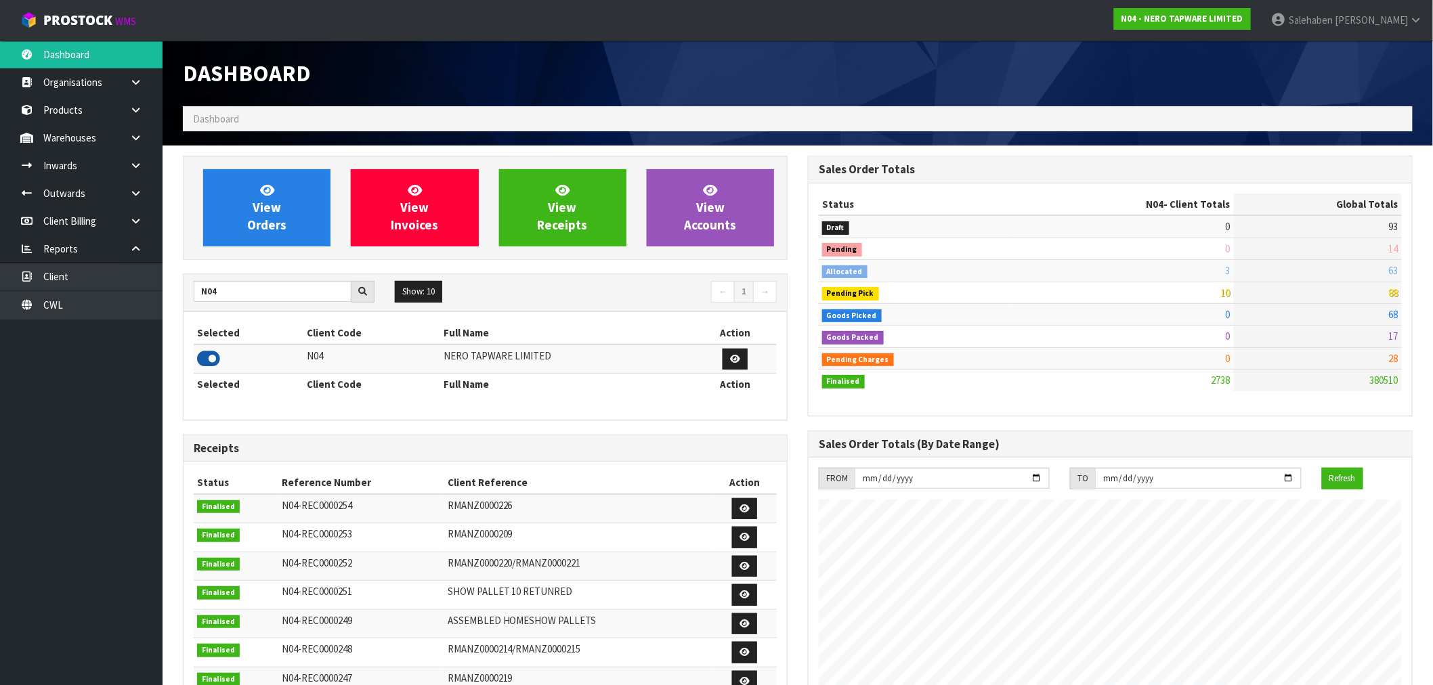
scroll to position [1055, 625]
drag, startPoint x: 228, startPoint y: 289, endPoint x: 184, endPoint y: 309, distance: 48.2
click at [184, 309] on div "N04 Show: 10 5 10 25 50 ← 1 →" at bounding box center [486, 293] width 604 height 38
click at [240, 286] on input "N04" at bounding box center [273, 291] width 158 height 21
drag, startPoint x: 240, startPoint y: 286, endPoint x: 181, endPoint y: 299, distance: 60.3
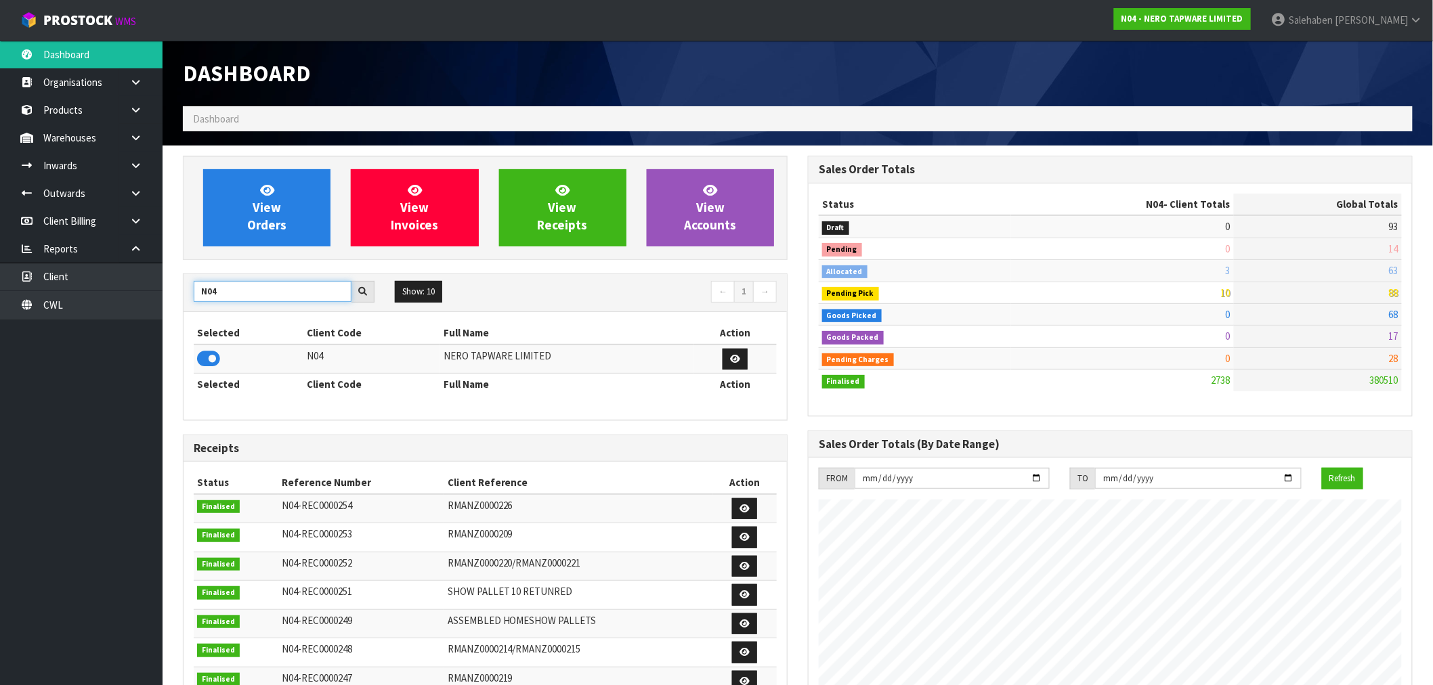
click at [181, 299] on div "View Orders View Invoices View Receipts View Accounts N04 Show: 10 5 10 25 50 ←…" at bounding box center [485, 549] width 625 height 786
type input "A16"
click at [212, 366] on icon at bounding box center [208, 359] width 23 height 20
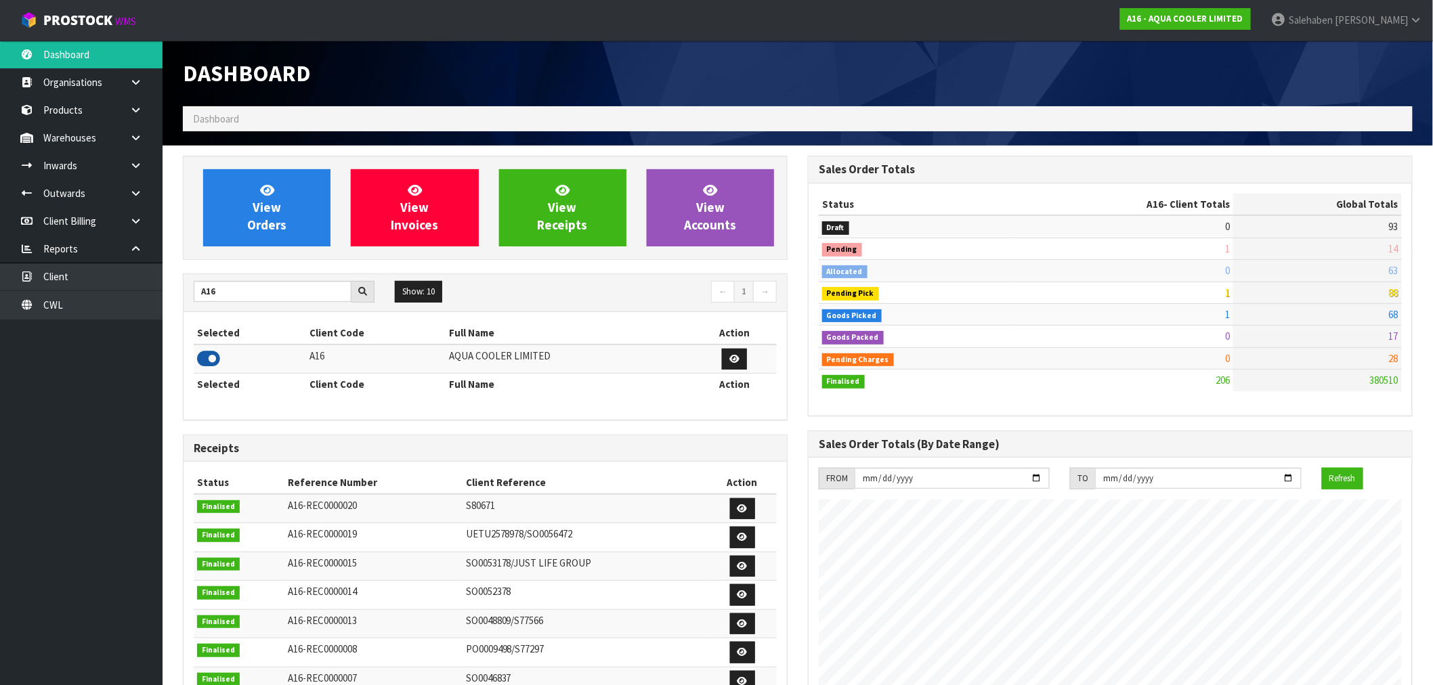
scroll to position [960, 625]
click at [287, 211] on link "View Orders" at bounding box center [266, 207] width 127 height 77
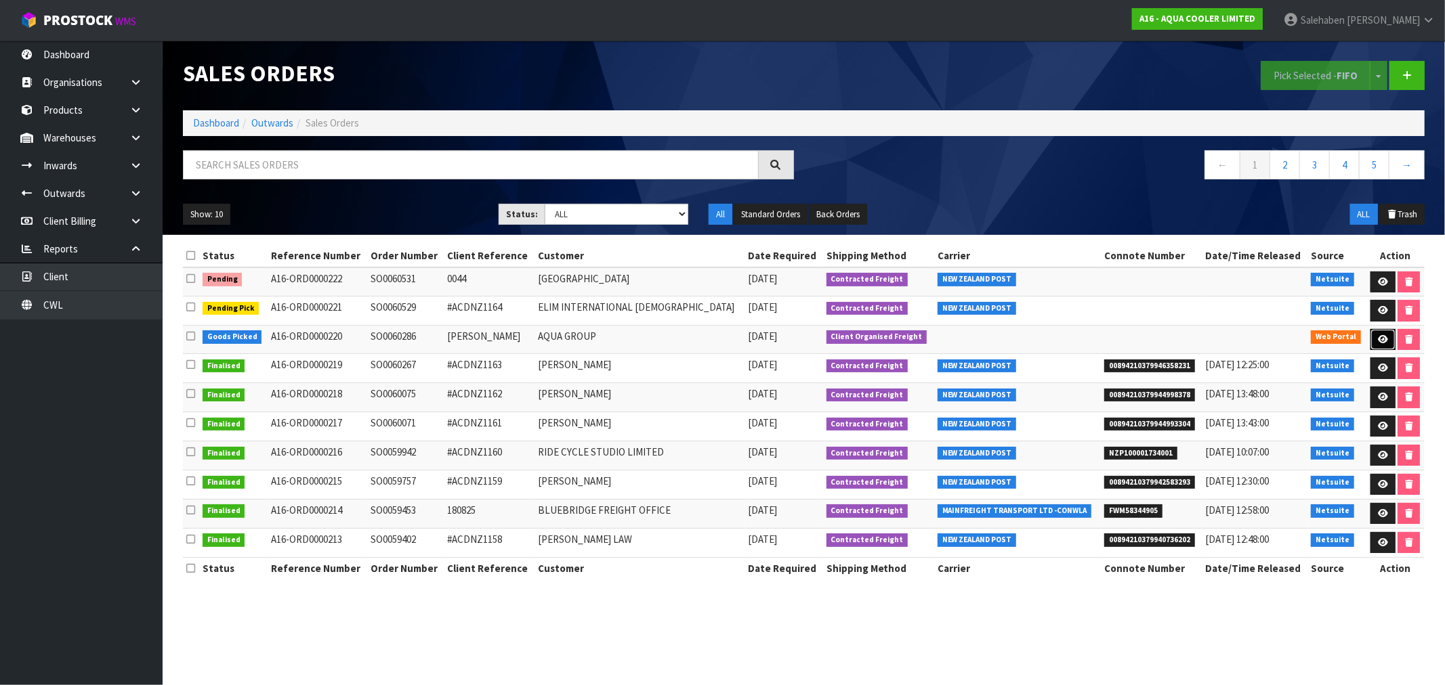
click at [1380, 342] on icon at bounding box center [1383, 339] width 10 height 9
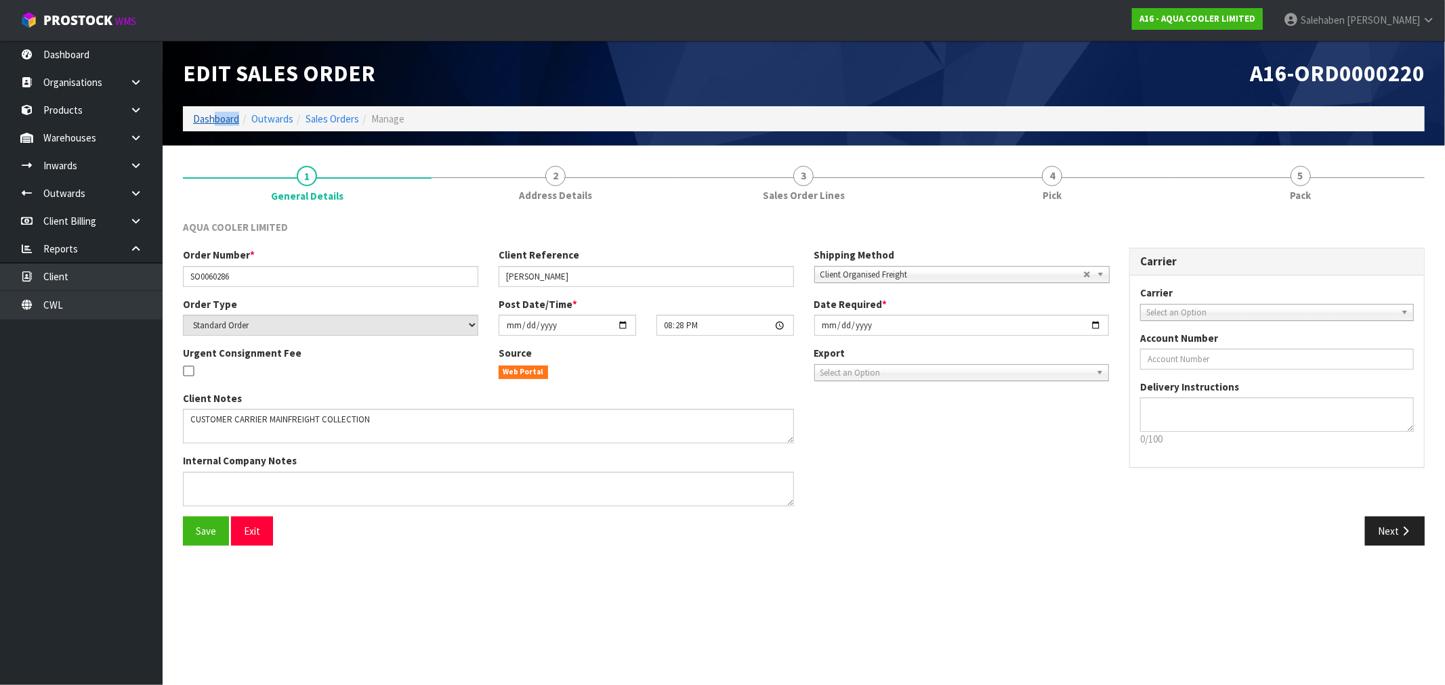
click at [214, 125] on ol "Dashboard Outwards Sales Orders Manage" at bounding box center [804, 118] width 1242 height 25
click at [200, 120] on link "Dashboard" at bounding box center [216, 118] width 46 height 13
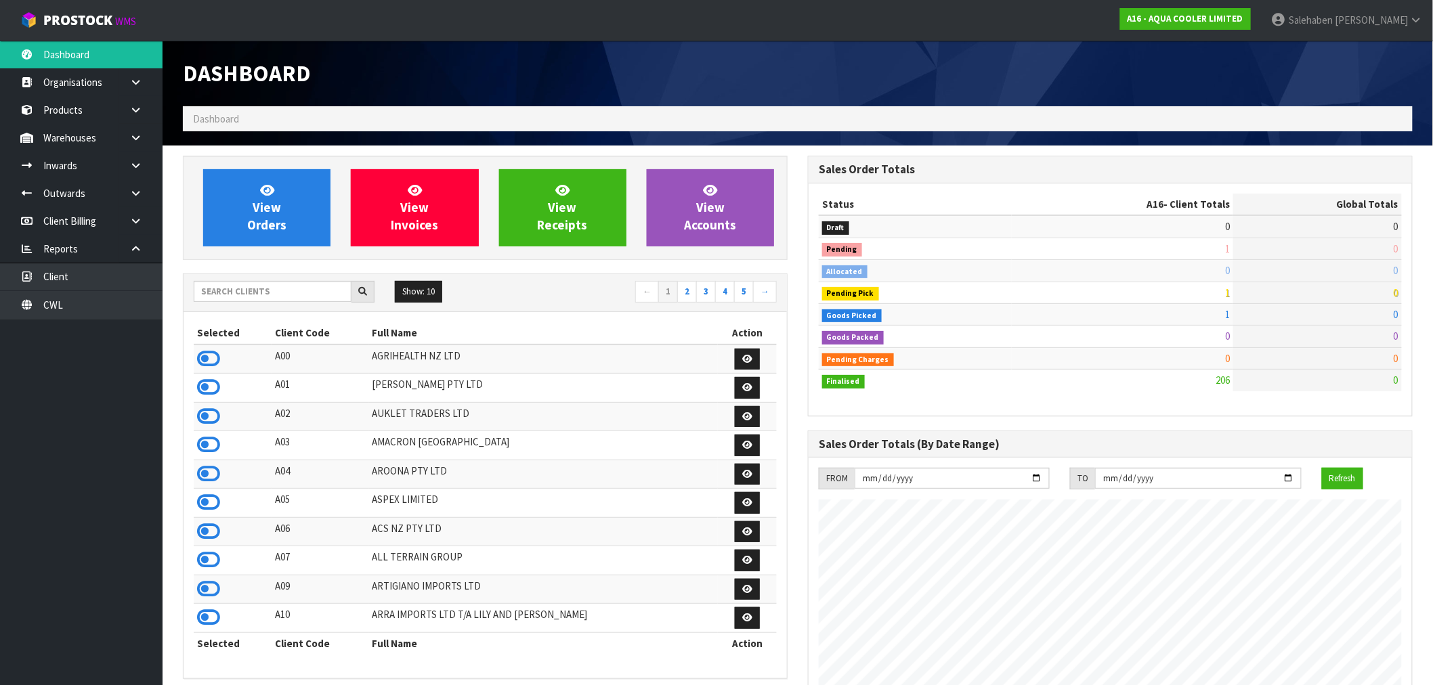
scroll to position [960, 625]
click at [209, 293] on input "text" at bounding box center [273, 291] width 158 height 21
type input "N03"
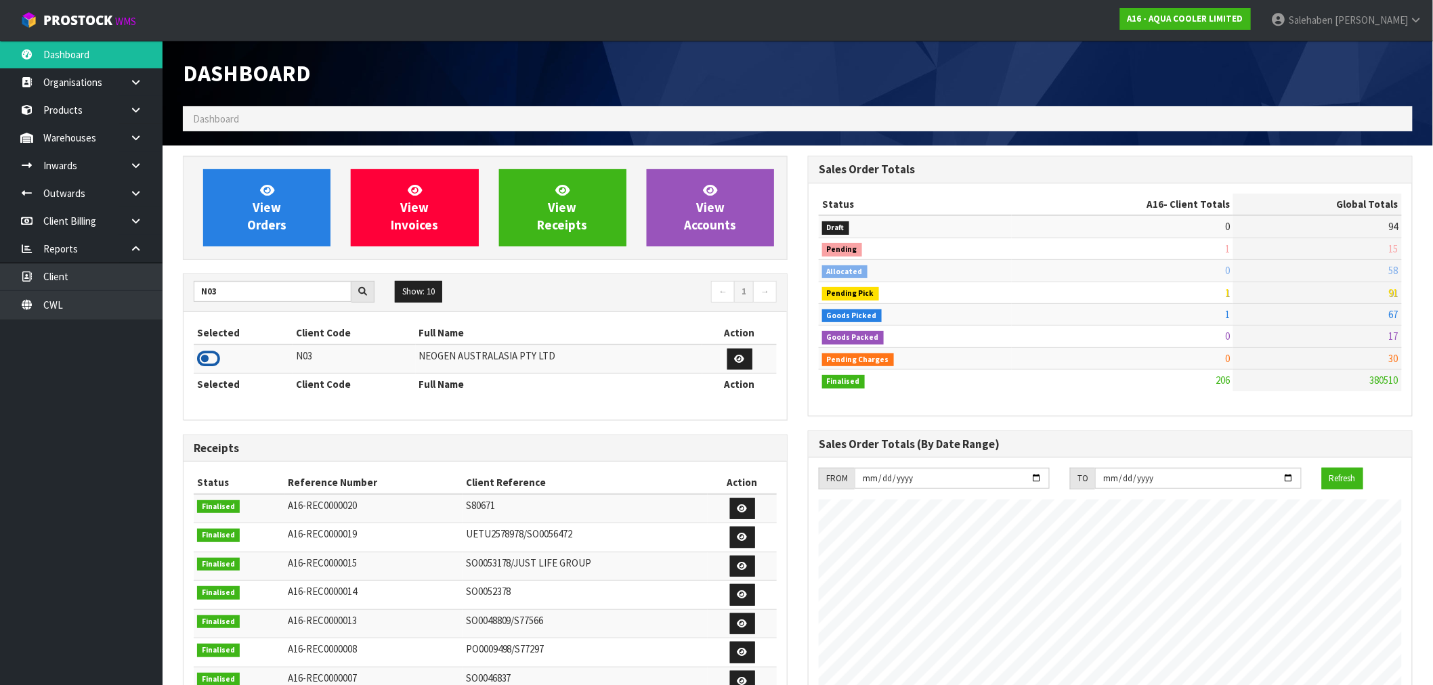
click at [206, 362] on icon at bounding box center [208, 359] width 23 height 20
